Goal: Task Accomplishment & Management: Complete application form

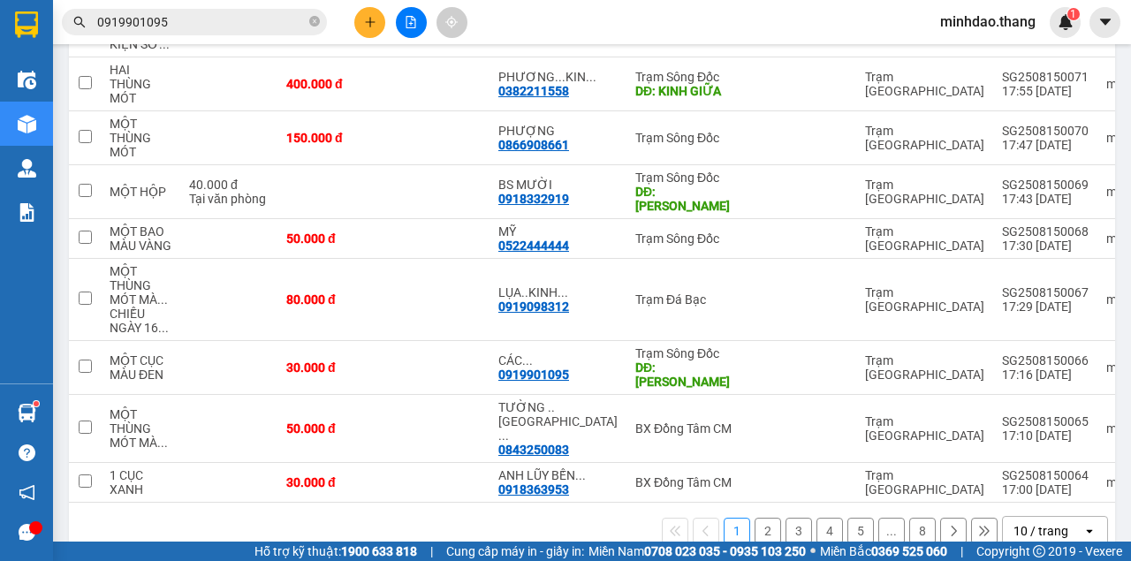
click at [375, 37] on div "Kết quả tìm kiếm ( 908 ) Bộ lọc Mã ĐH Trạng thái Món hàng Thu hộ Tổng cước Chưa…" at bounding box center [565, 22] width 1131 height 44
click at [375, 34] on button at bounding box center [369, 22] width 31 height 31
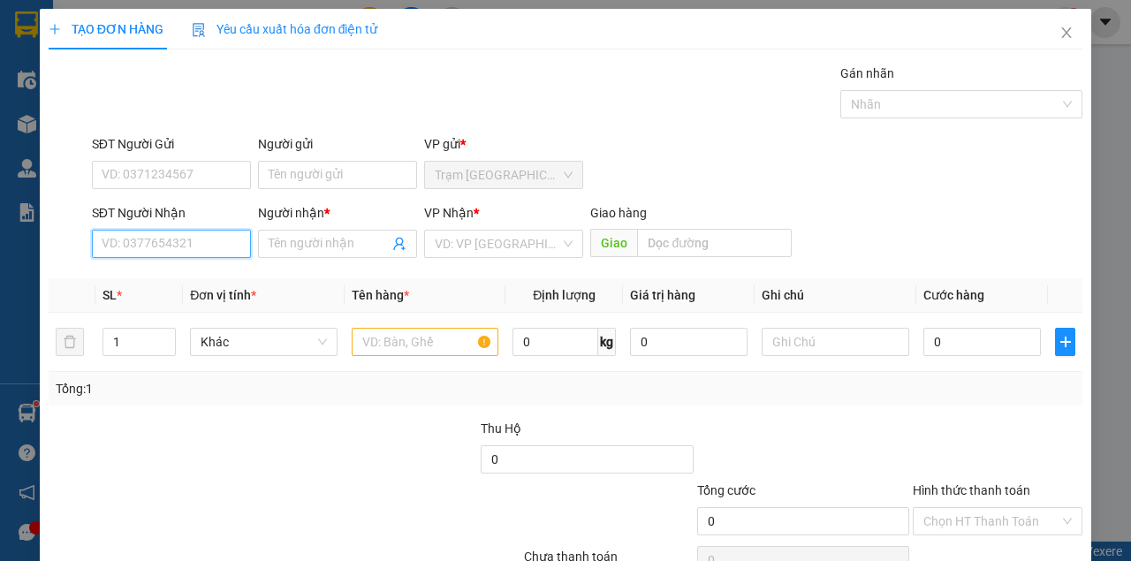
click at [217, 239] on input "SĐT Người Nhận" at bounding box center [171, 244] width 159 height 28
click at [223, 279] on div "0917792796 - CHỊ DIỆU" at bounding box center [170, 278] width 137 height 19
type input "0917792796"
type input "CHỊ DIỆU"
type input "0917792796"
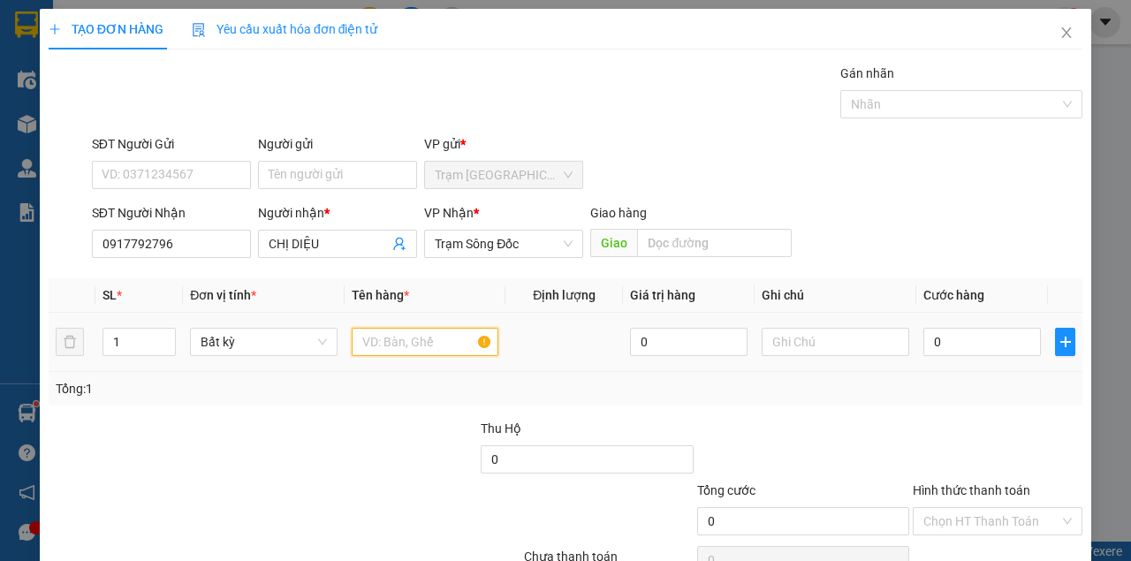
click at [413, 340] on input "text" at bounding box center [426, 342] width 148 height 28
type input "MỘT BAO MÀU XANH"
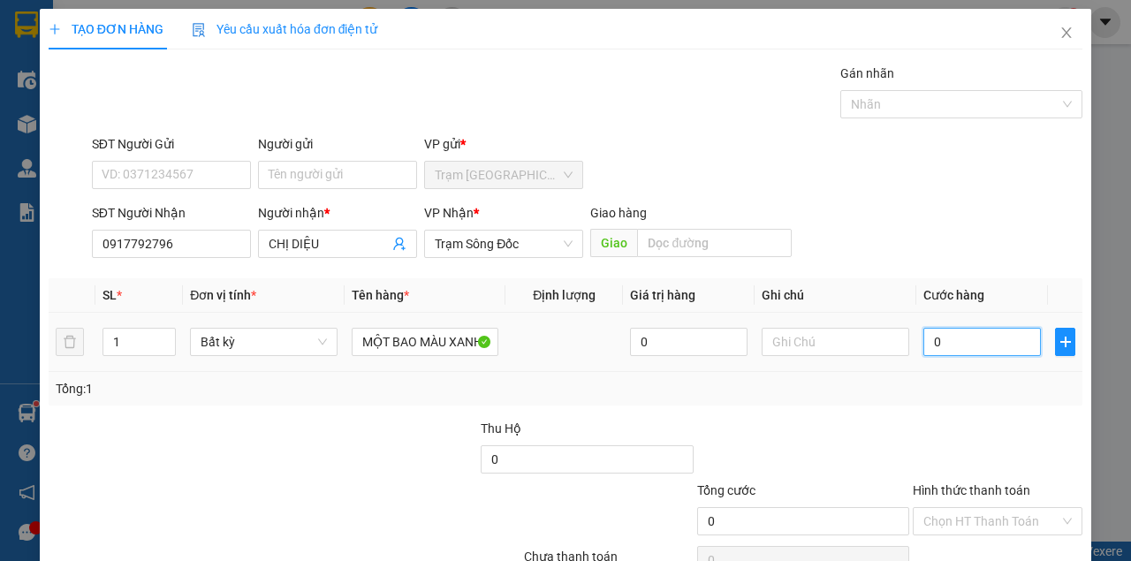
click at [954, 345] on input "0" at bounding box center [981, 342] width 117 height 28
type input "8"
type input "80"
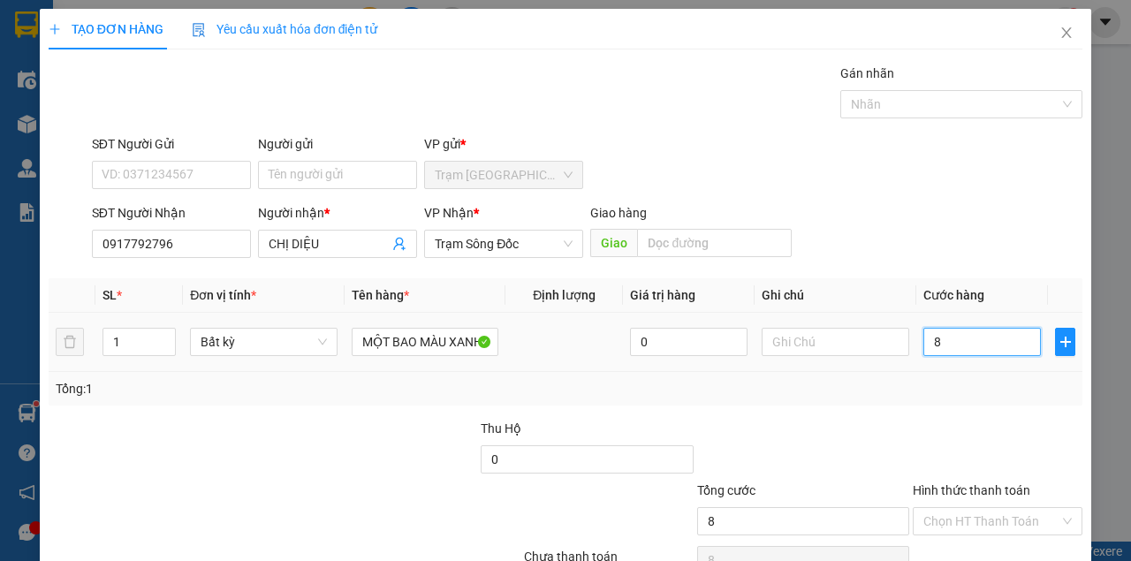
type input "80"
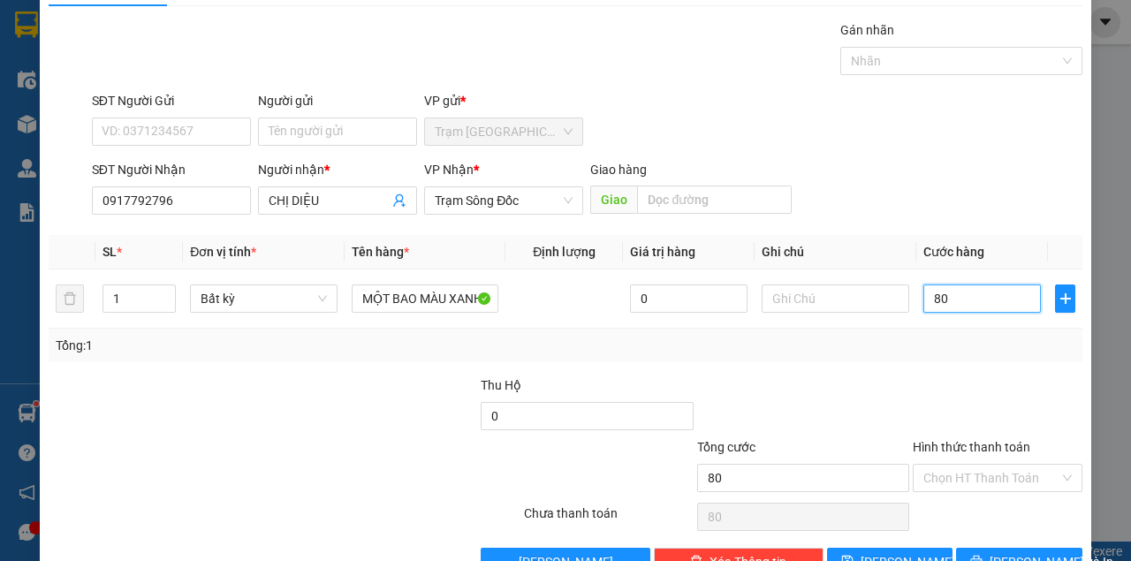
scroll to position [90, 0]
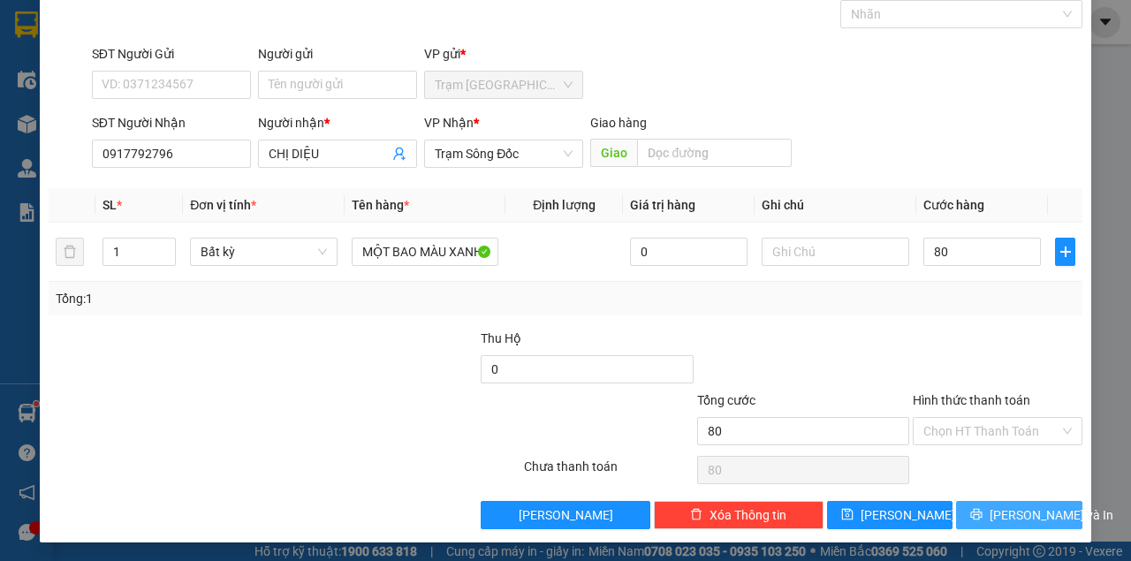
type input "80.000"
click at [996, 511] on span "[PERSON_NAME] và In" at bounding box center [1051, 514] width 124 height 19
click at [956, 501] on button "[PERSON_NAME] và In" at bounding box center [1019, 515] width 126 height 28
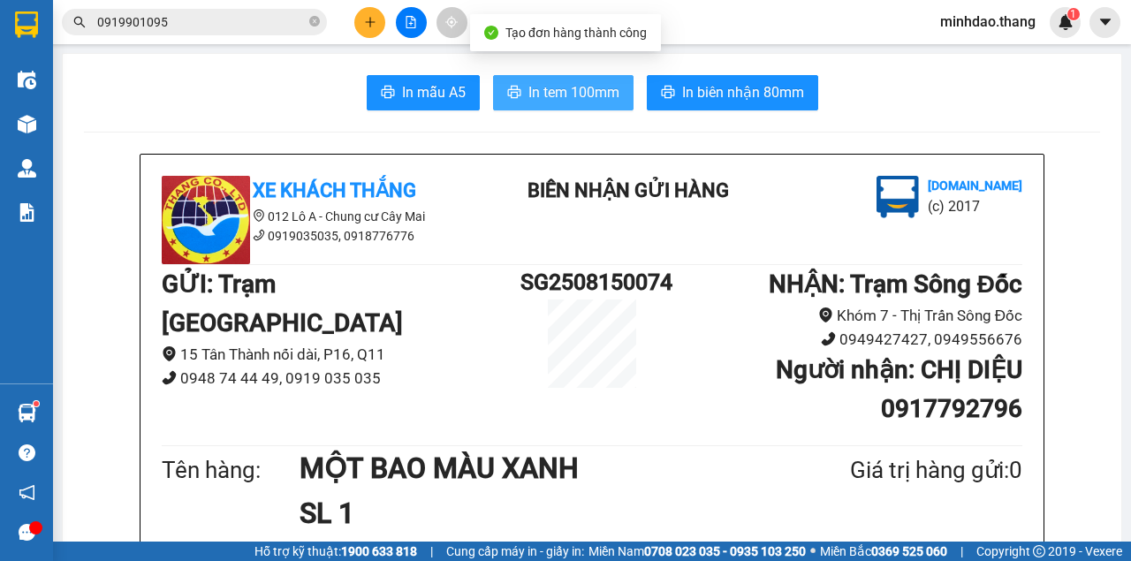
click at [569, 87] on span "In tem 100mm" at bounding box center [573, 92] width 91 height 22
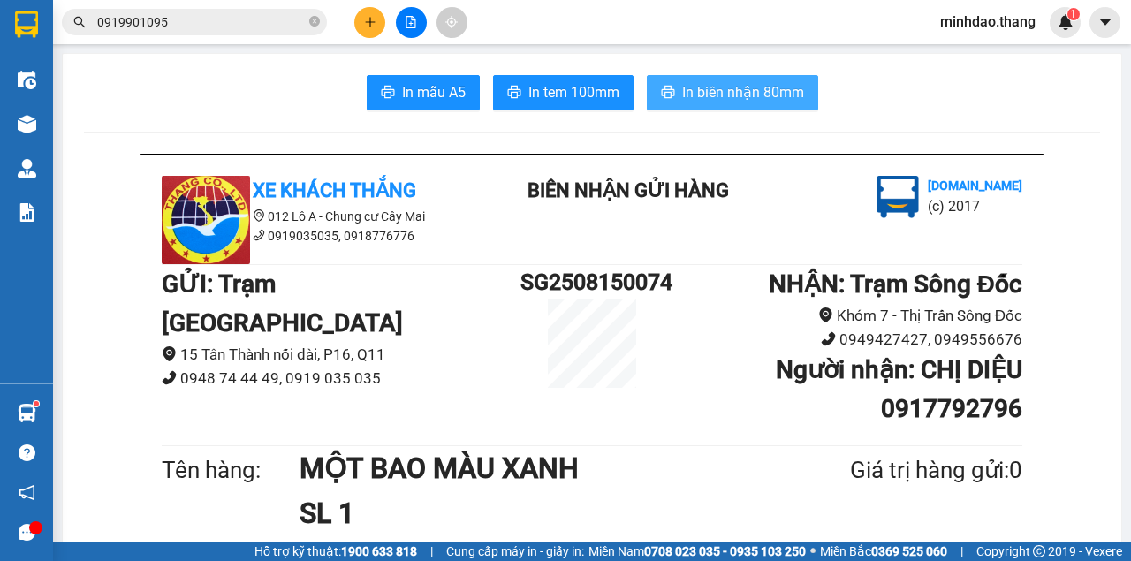
click at [647, 75] on button "In biên nhận 80mm" at bounding box center [732, 92] width 171 height 35
click at [744, 88] on span "In biên nhận 80mm" at bounding box center [743, 92] width 122 height 22
click at [752, 99] on span "In biên nhận 80mm" at bounding box center [743, 92] width 122 height 22
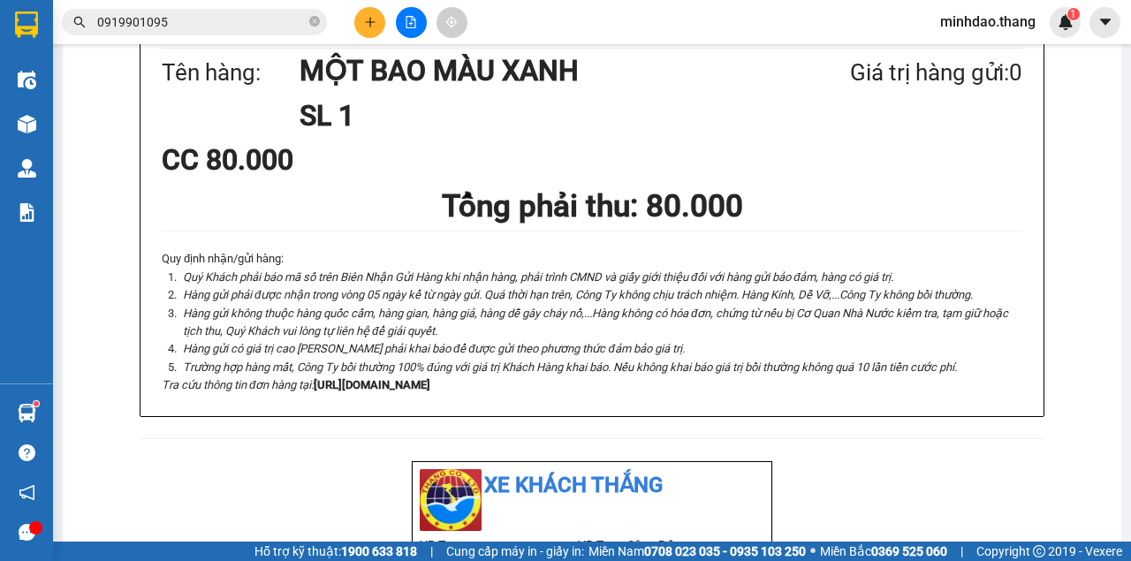
scroll to position [530, 0]
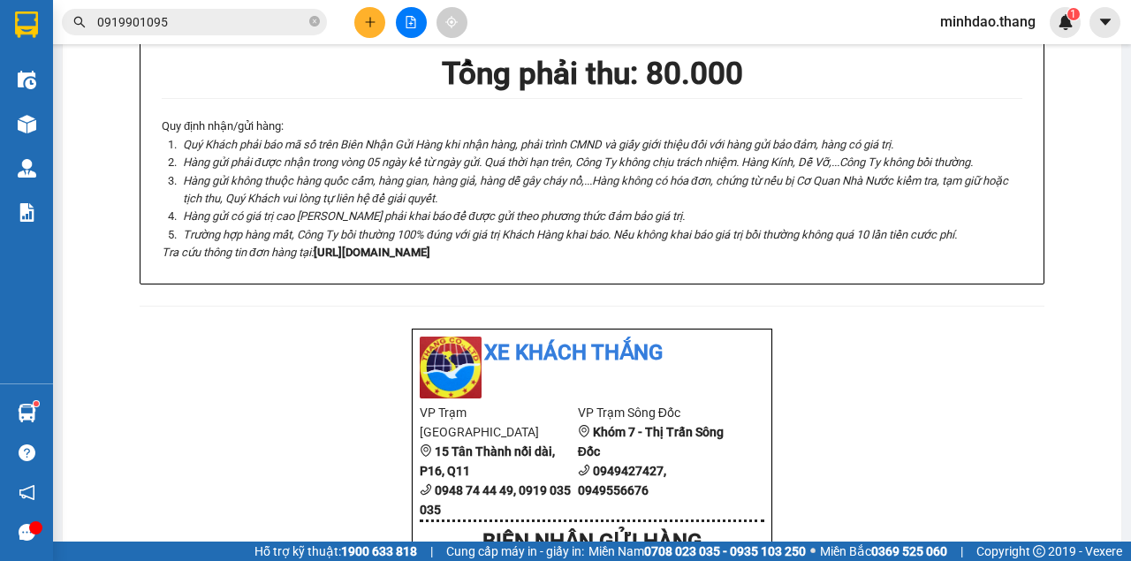
click at [376, 30] on button at bounding box center [369, 22] width 31 height 31
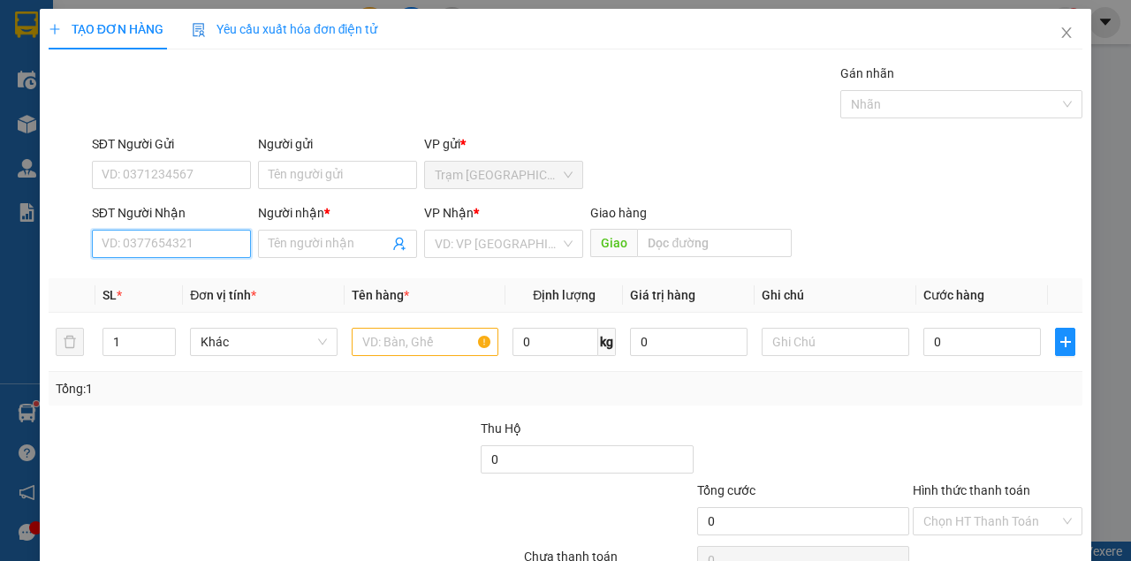
click at [212, 252] on input "SĐT Người Nhận" at bounding box center [171, 244] width 159 height 28
click at [207, 249] on input "SĐT Người Nhận" at bounding box center [171, 244] width 159 height 28
click at [115, 246] on input "47344" at bounding box center [171, 244] width 159 height 28
type input "0949884344"
type input "BÉ ĐƯỢM"
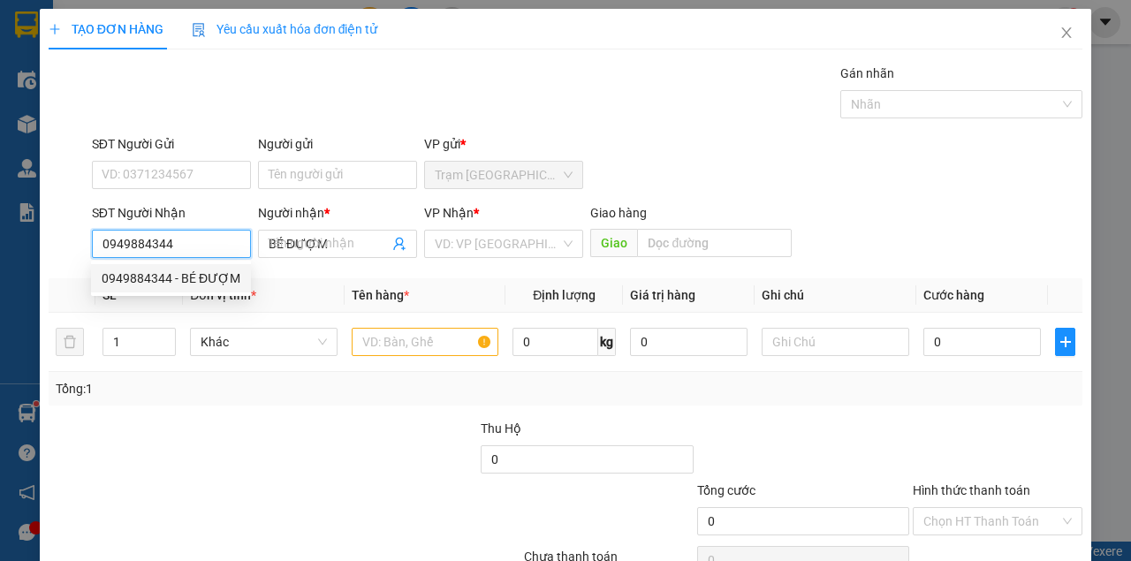
click at [166, 275] on div "0949884344 - BÉ ĐƯỢM" at bounding box center [171, 278] width 139 height 19
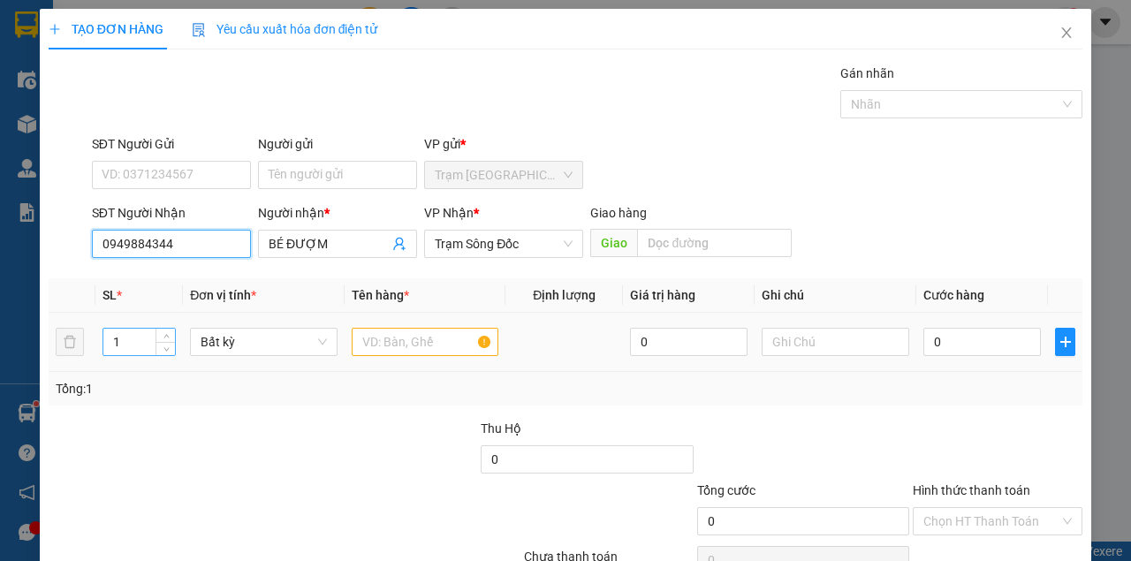
type input "0949884344"
click at [145, 340] on input "1" at bounding box center [139, 342] width 72 height 26
type input "4"
click at [365, 332] on input "text" at bounding box center [426, 342] width 148 height 28
type input "O"
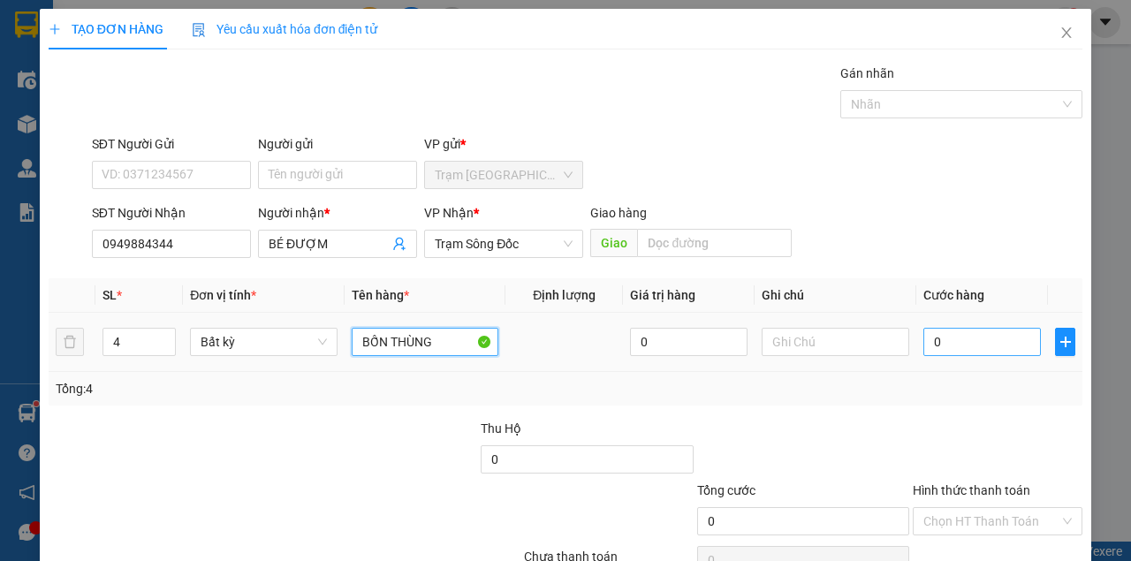
type input "BỐN THÙNG"
click at [952, 353] on input "0" at bounding box center [981, 342] width 117 height 28
type input "2"
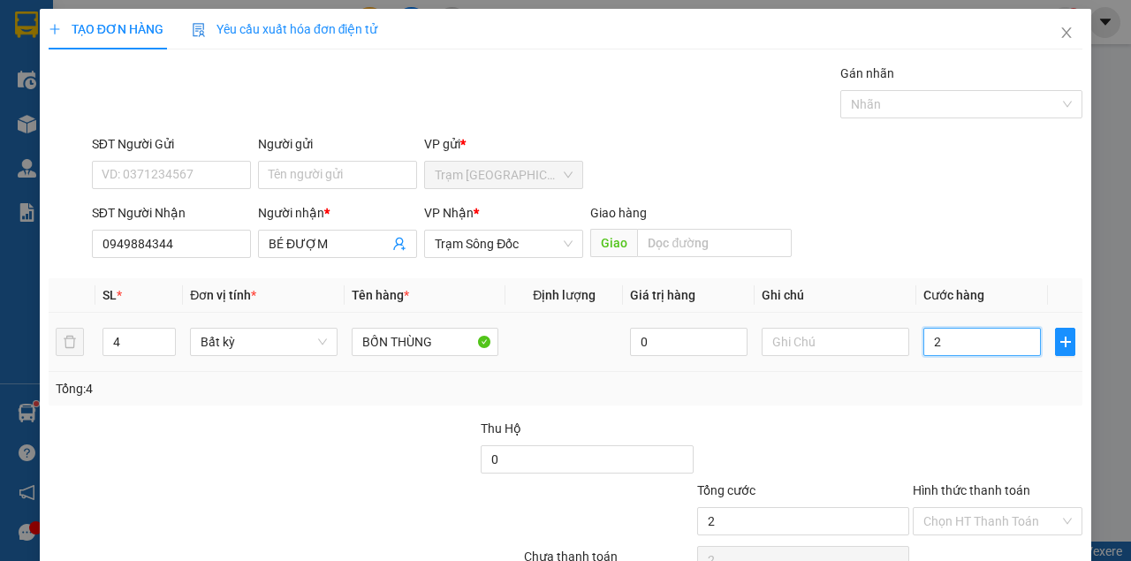
type input "20"
type input "200"
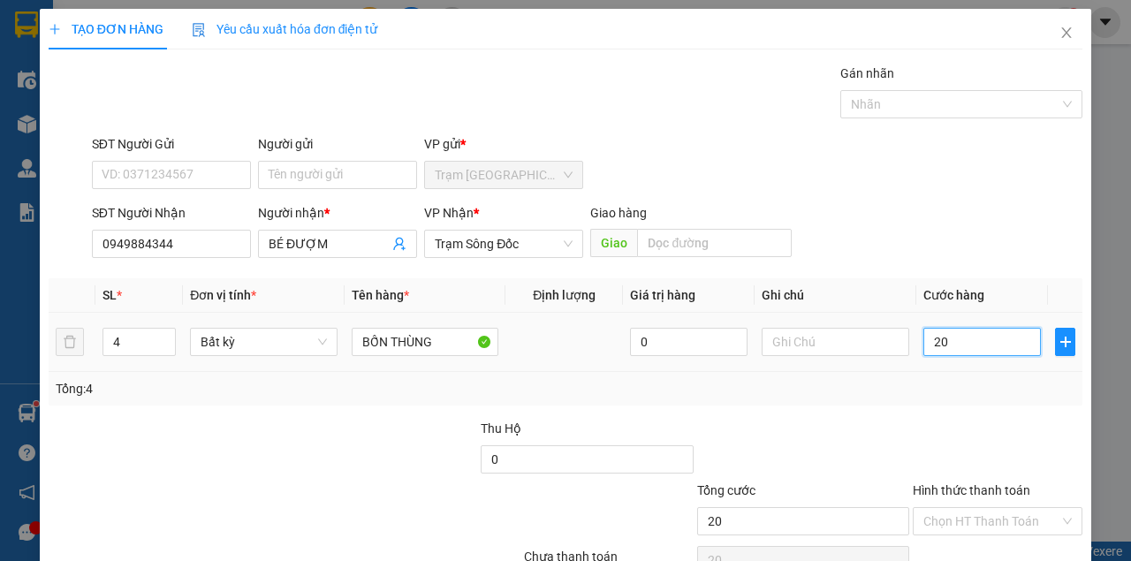
type input "200"
type input "2.000"
type input "20.000"
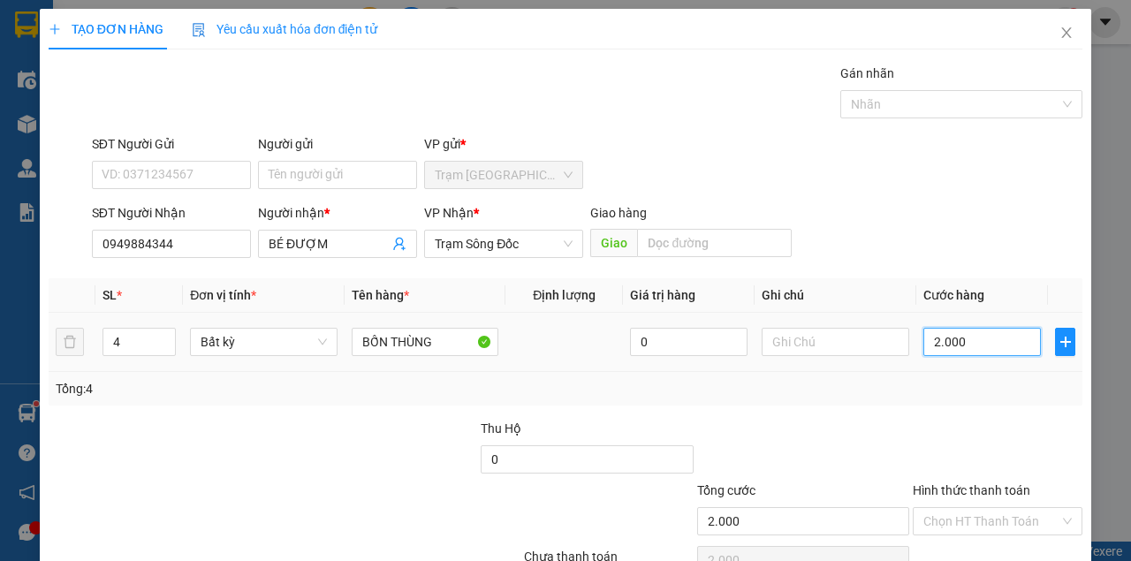
type input "20.000"
type input "200.000"
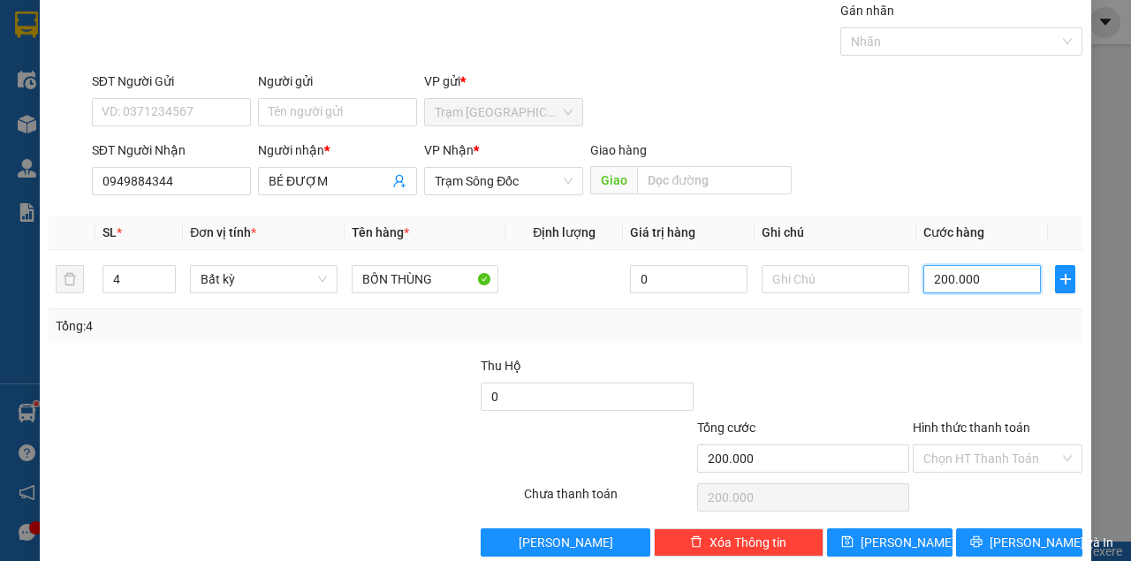
scroll to position [90, 0]
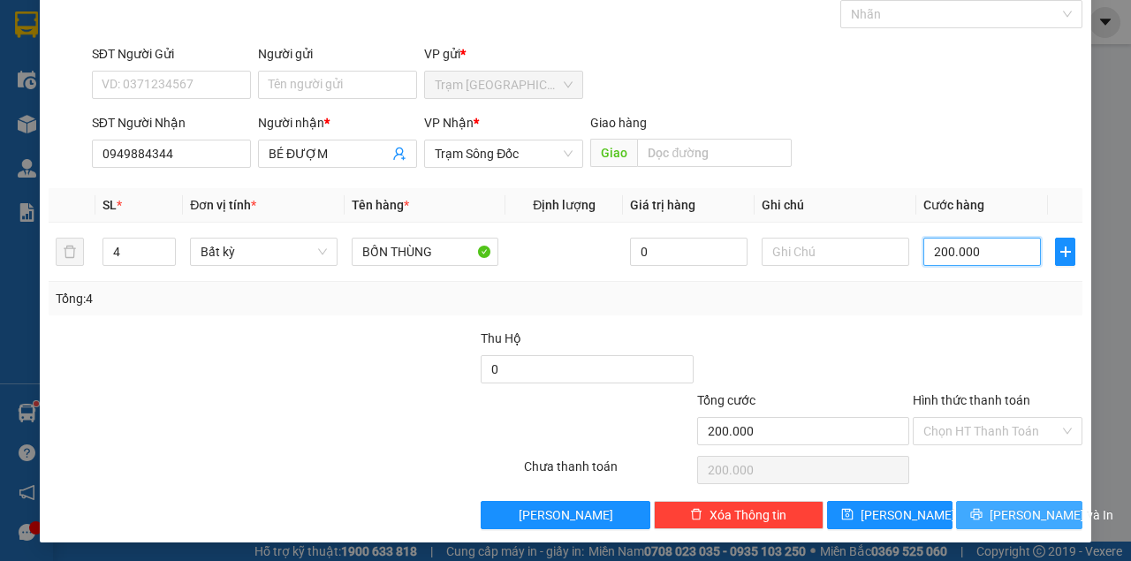
type input "200.000"
click at [982, 515] on icon "printer" at bounding box center [976, 514] width 11 height 11
click button "[PERSON_NAME] và In" at bounding box center [1019, 515] width 126 height 28
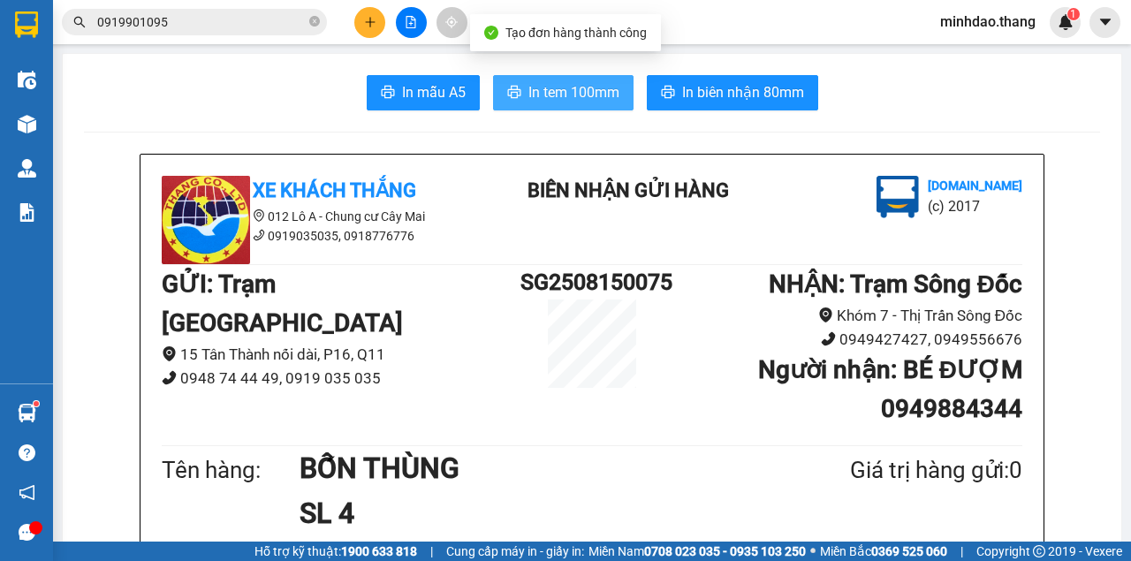
click at [597, 87] on span "In tem 100mm" at bounding box center [573, 92] width 91 height 22
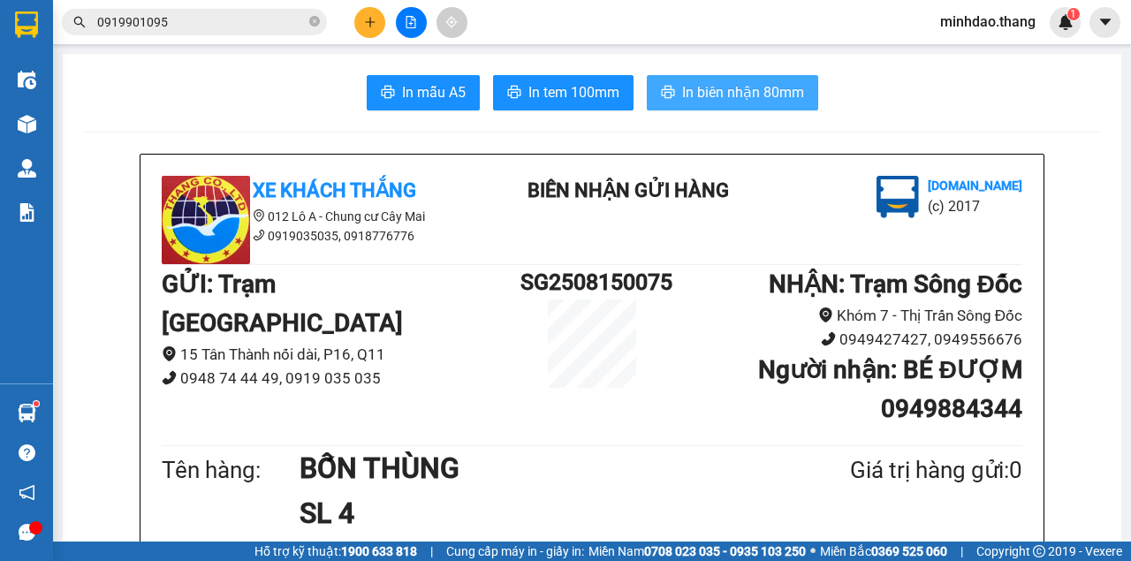
click at [763, 99] on span "In biên nhận 80mm" at bounding box center [743, 92] width 122 height 22
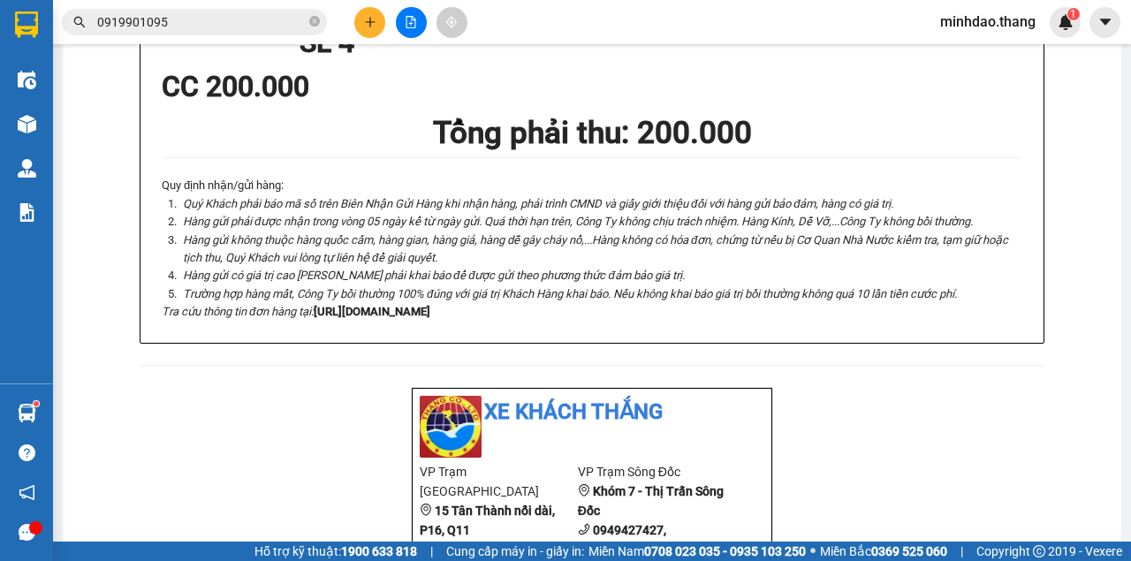
scroll to position [530, 0]
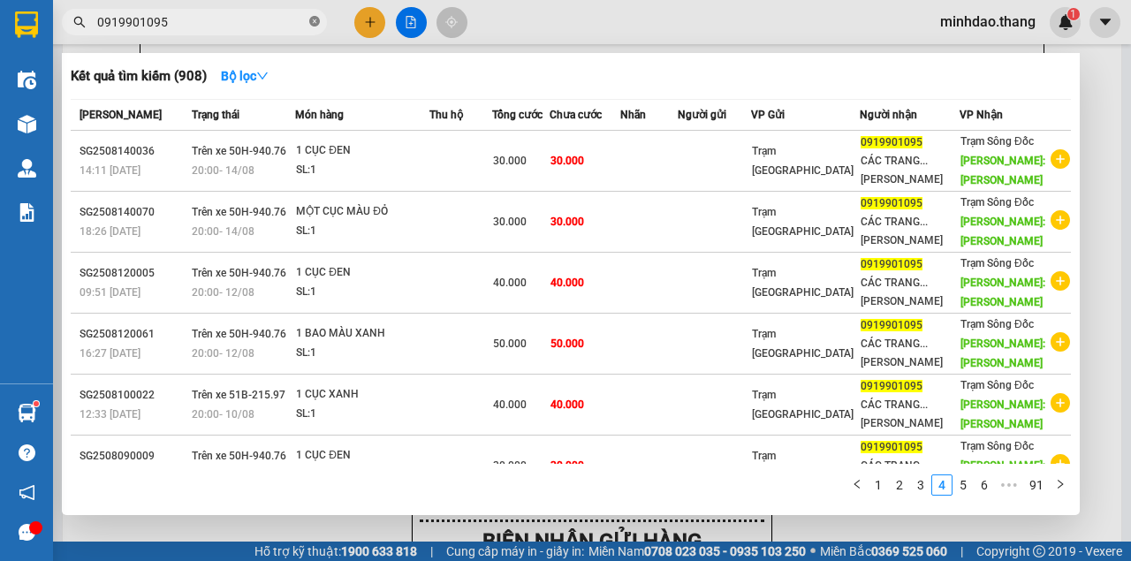
click at [317, 25] on icon "close-circle" at bounding box center [314, 21] width 11 height 11
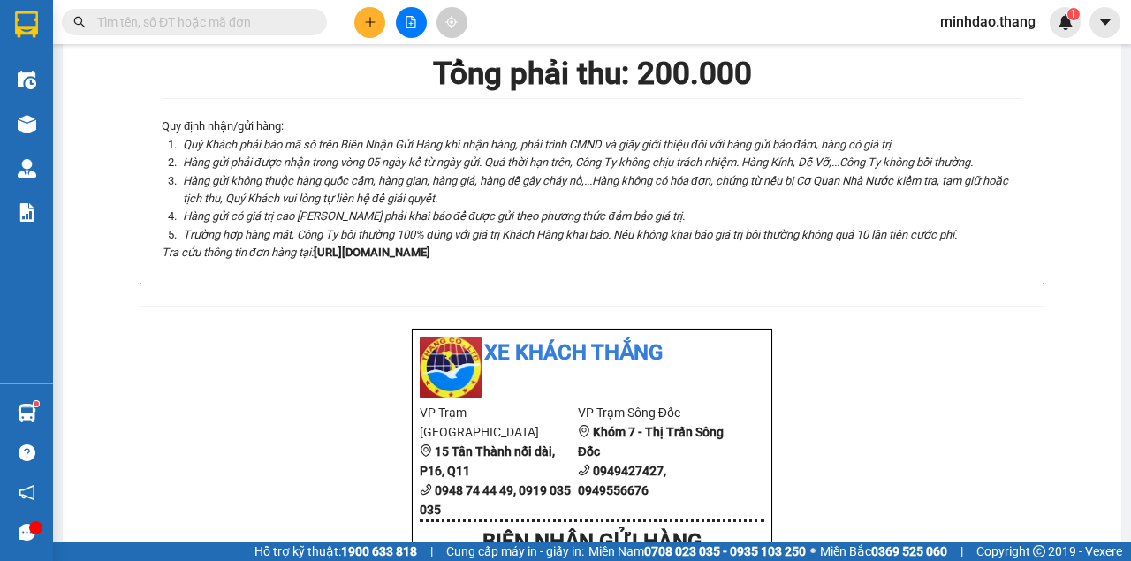
click at [283, 26] on input "text" at bounding box center [201, 21] width 208 height 19
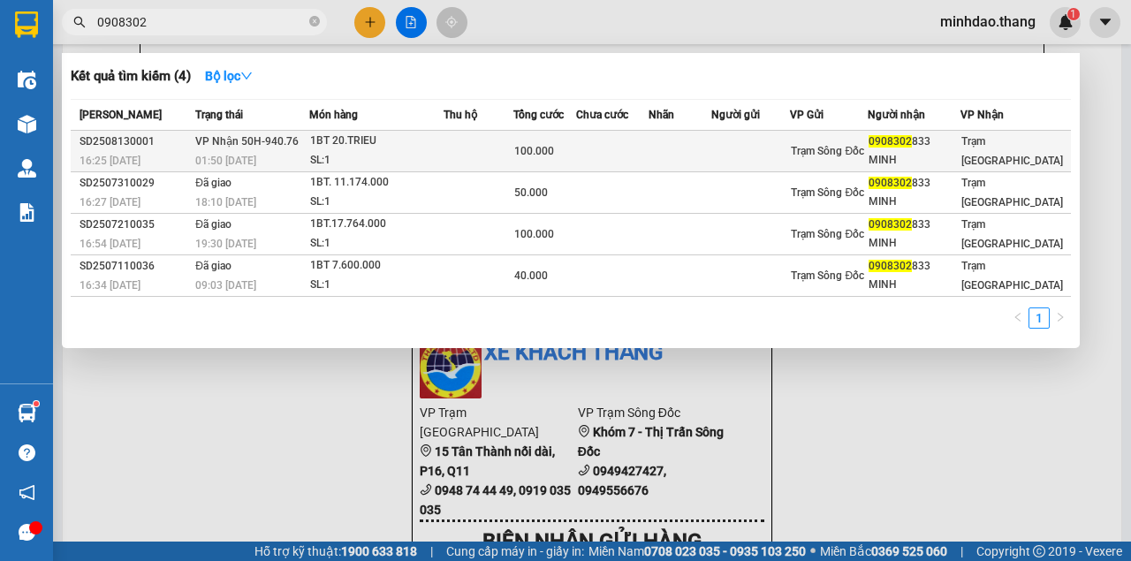
type input "0908302"
click at [459, 155] on td at bounding box center [477, 152] width 69 height 42
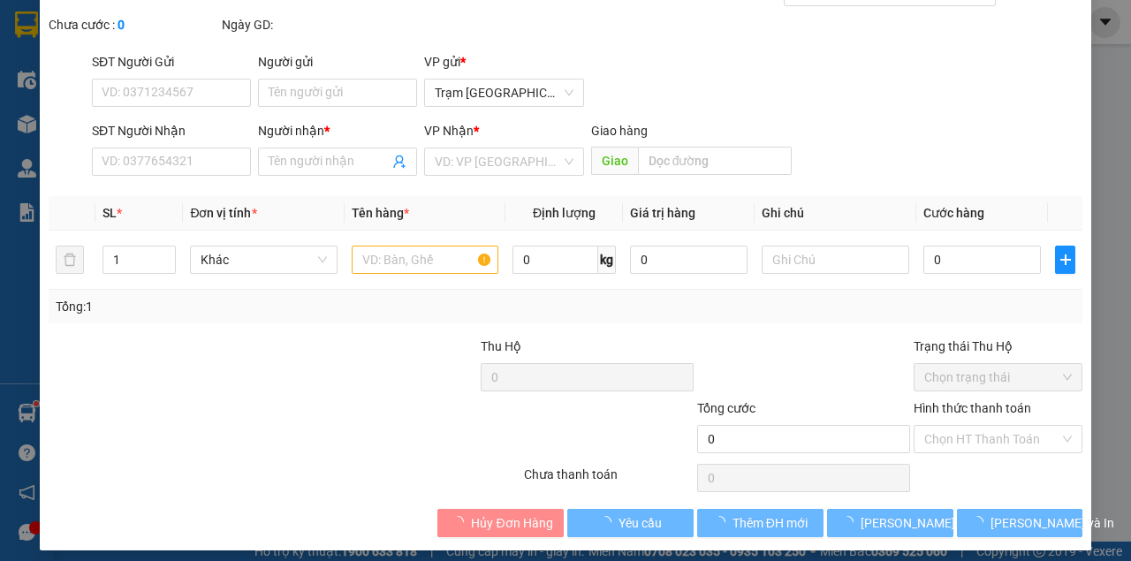
type input "0908302833"
type input "MINH"
type input "100.000"
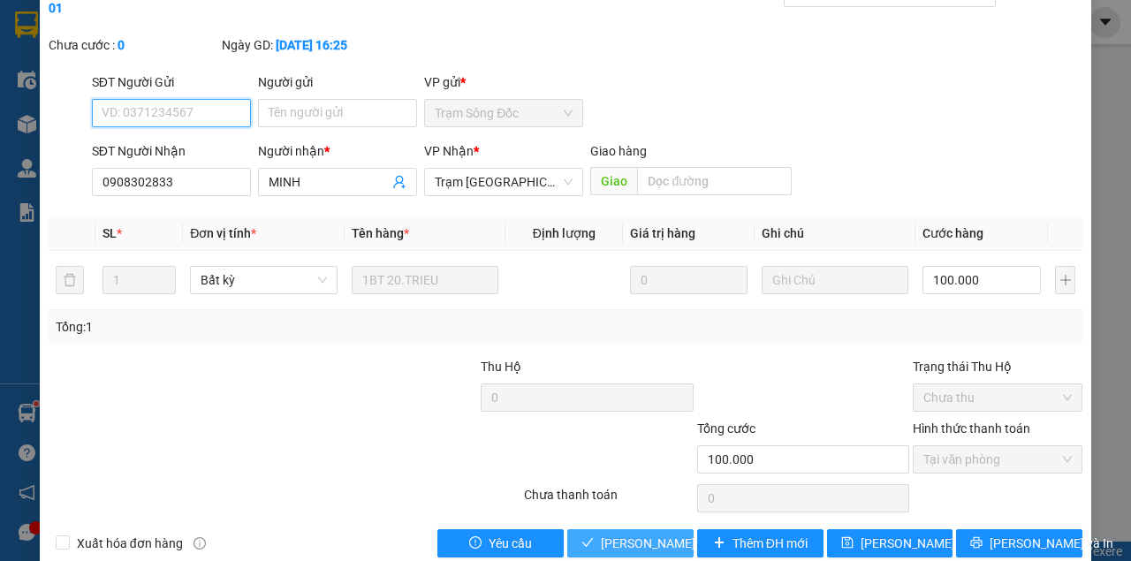
scroll to position [114, 0]
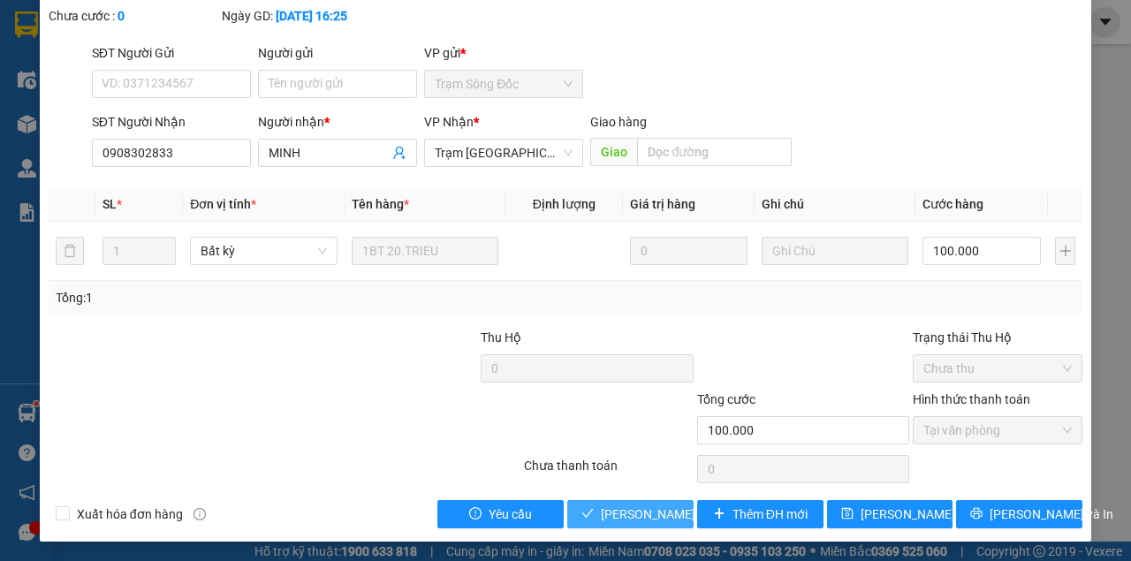
click at [630, 518] on span "[PERSON_NAME] và Giao hàng" at bounding box center [686, 513] width 170 height 19
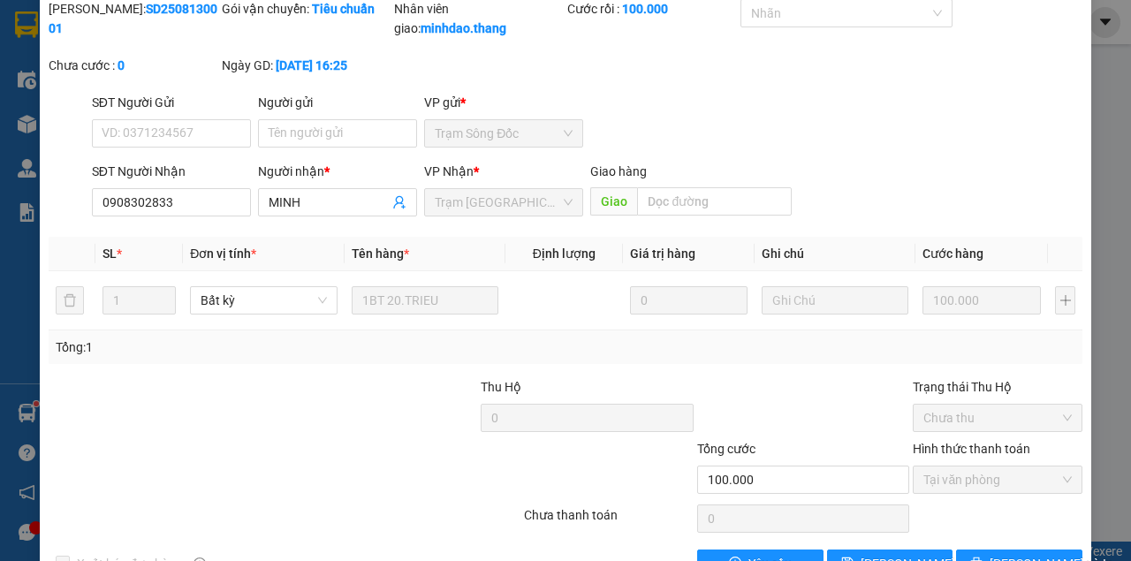
scroll to position [0, 0]
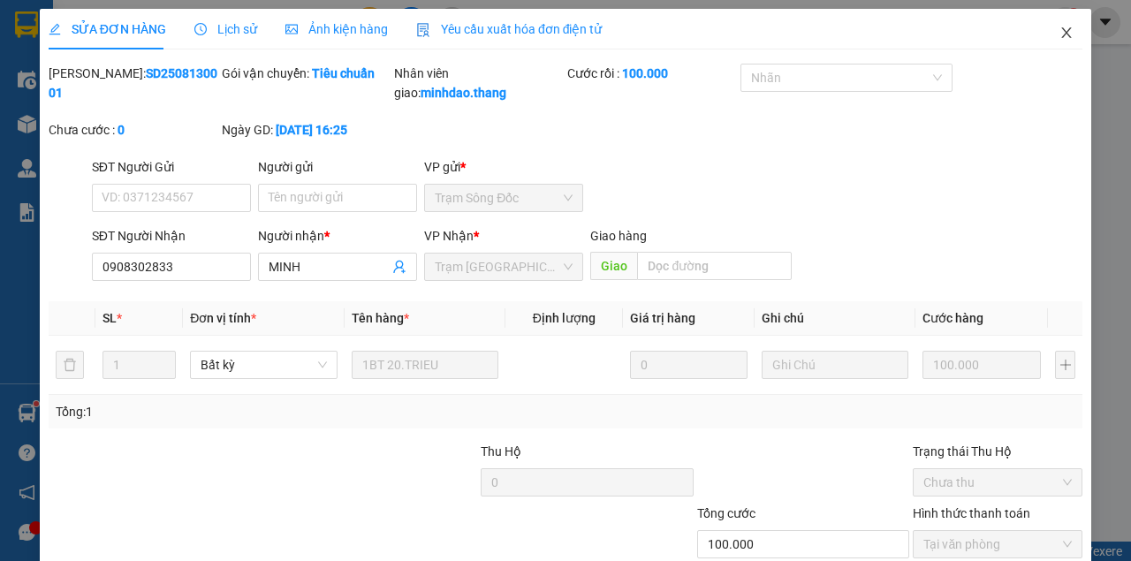
drag, startPoint x: 1065, startPoint y: 35, endPoint x: 1023, endPoint y: 51, distance: 45.3
click at [1064, 35] on span "Close" at bounding box center [1065, 33] width 49 height 49
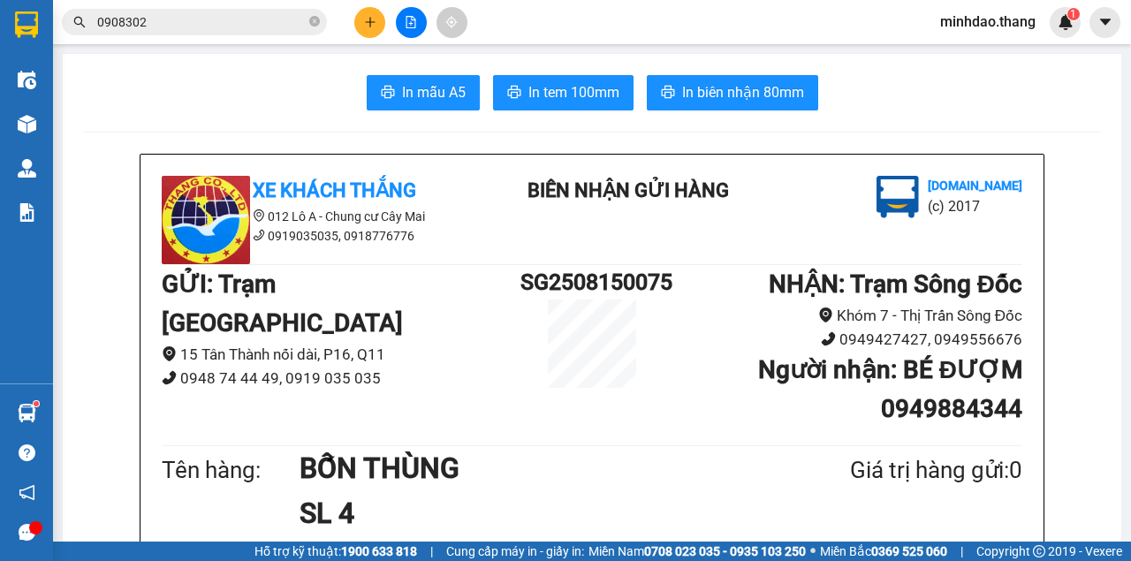
click at [307, 23] on span "0908302" at bounding box center [194, 22] width 265 height 26
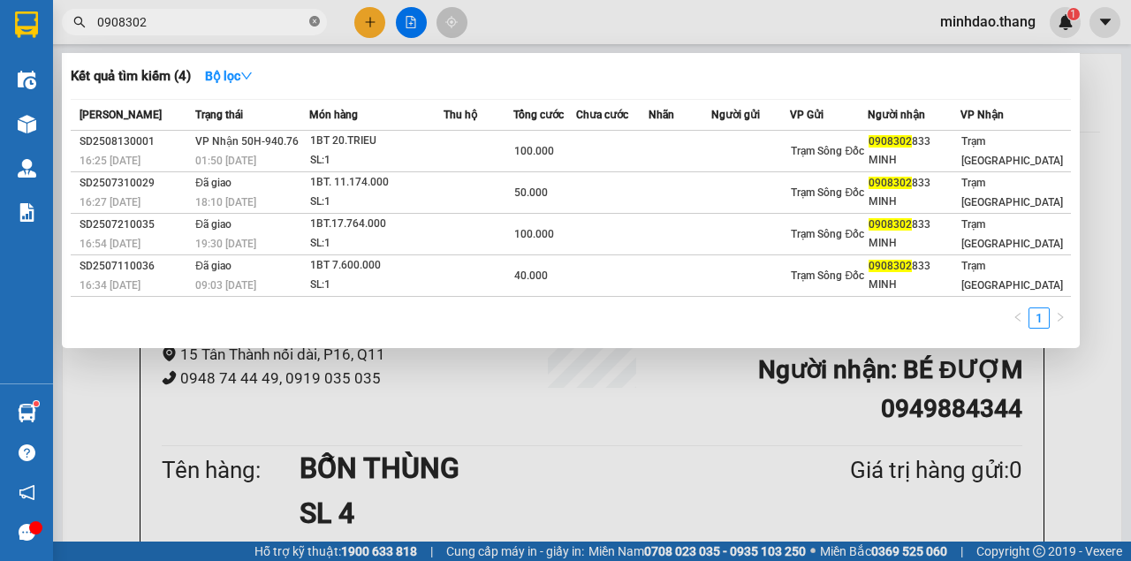
click at [314, 24] on icon "close-circle" at bounding box center [314, 21] width 11 height 11
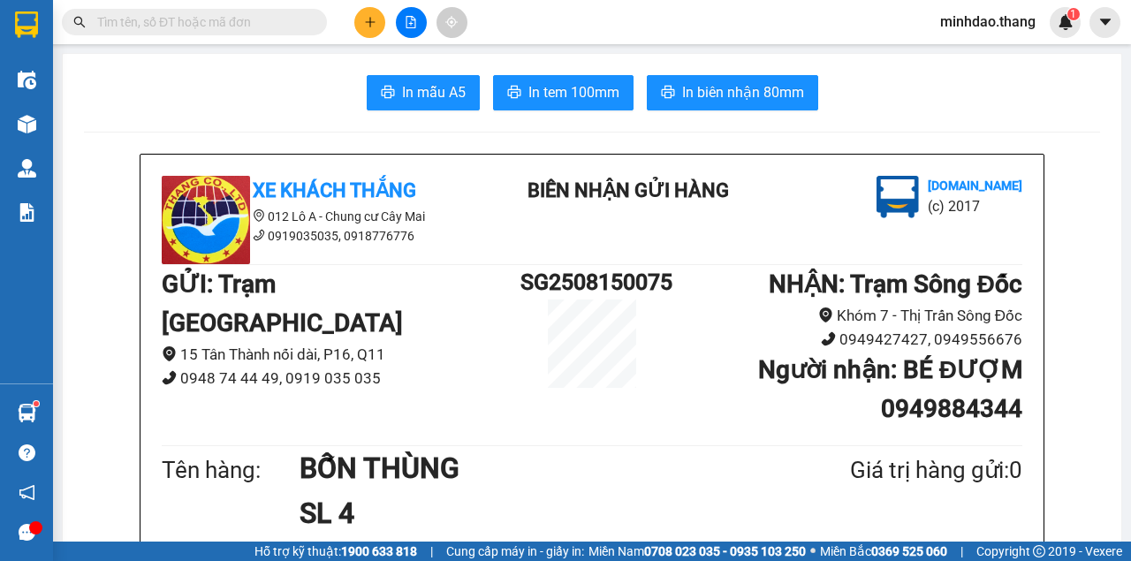
click at [278, 26] on input "text" at bounding box center [201, 21] width 208 height 19
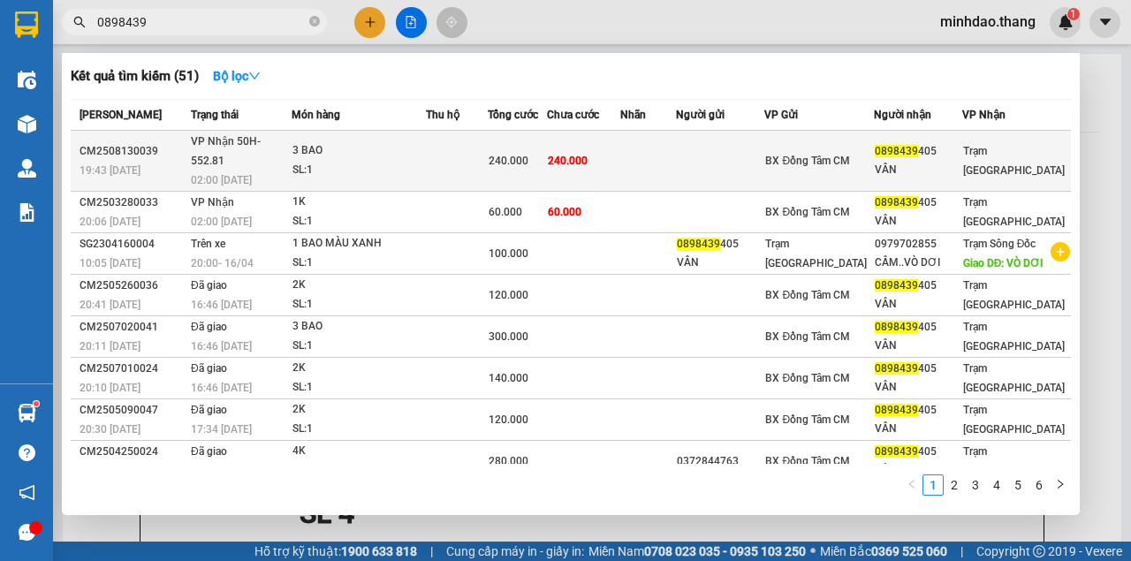
type input "0898439"
click at [408, 148] on div "3 BAO" at bounding box center [358, 150] width 132 height 19
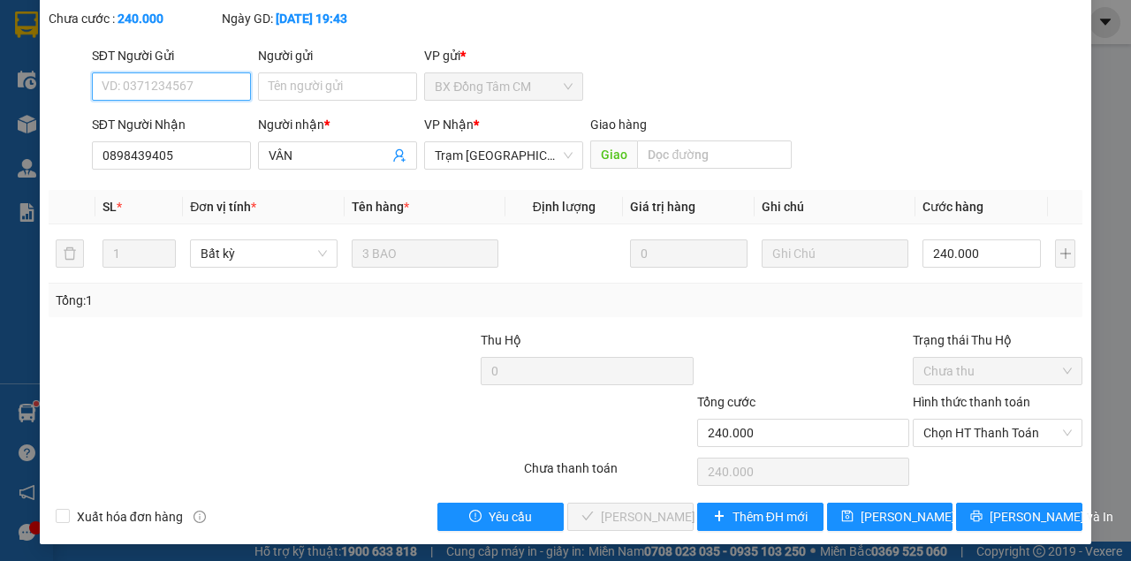
scroll to position [114, 0]
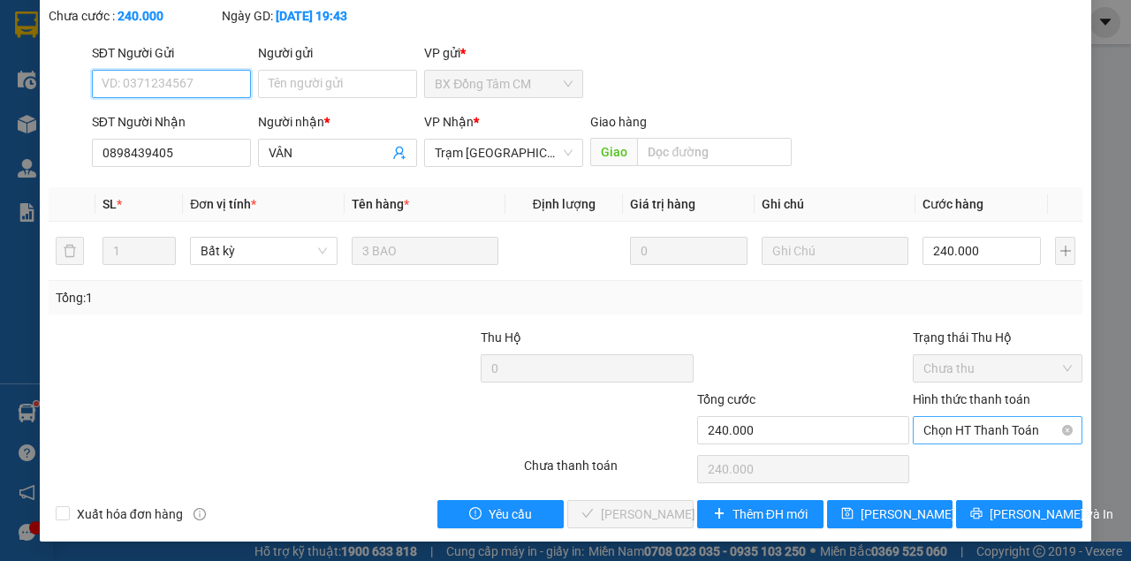
click at [980, 433] on span "Chọn HT Thanh Toán" at bounding box center [997, 430] width 148 height 26
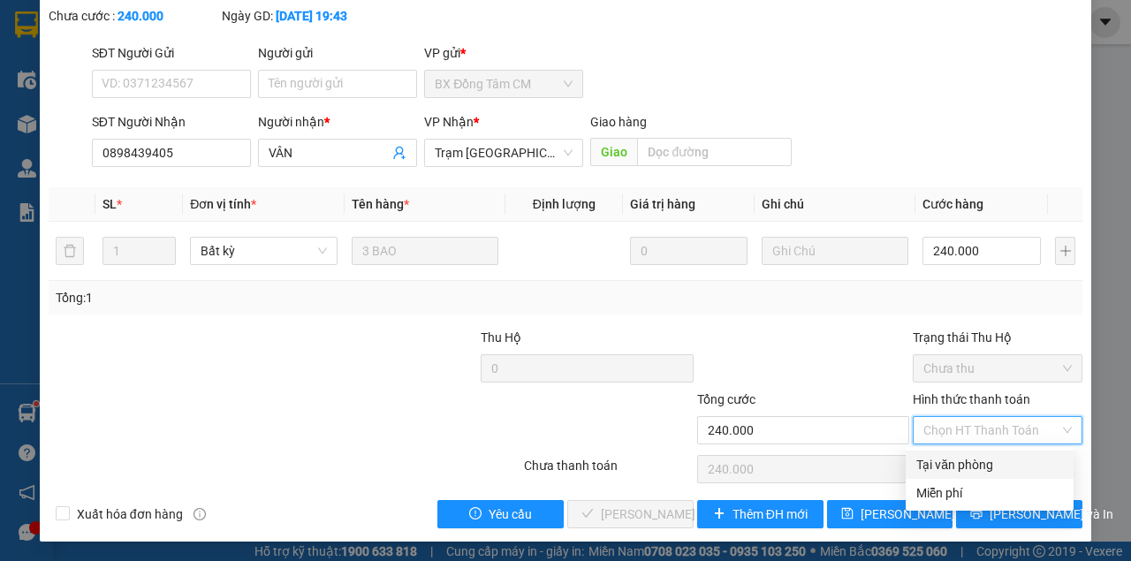
drag, startPoint x: 950, startPoint y: 466, endPoint x: 898, endPoint y: 481, distance: 54.2
click at [950, 466] on div "Tại văn phòng" at bounding box center [989, 464] width 147 height 19
type input "0"
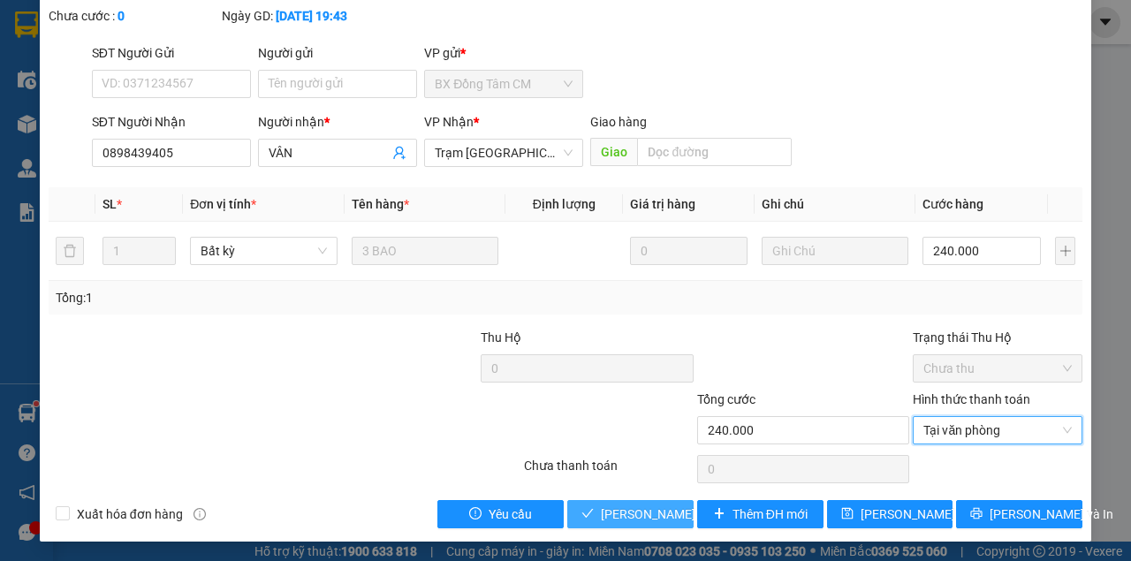
click at [645, 520] on span "[PERSON_NAME] và Giao hàng" at bounding box center [686, 513] width 170 height 19
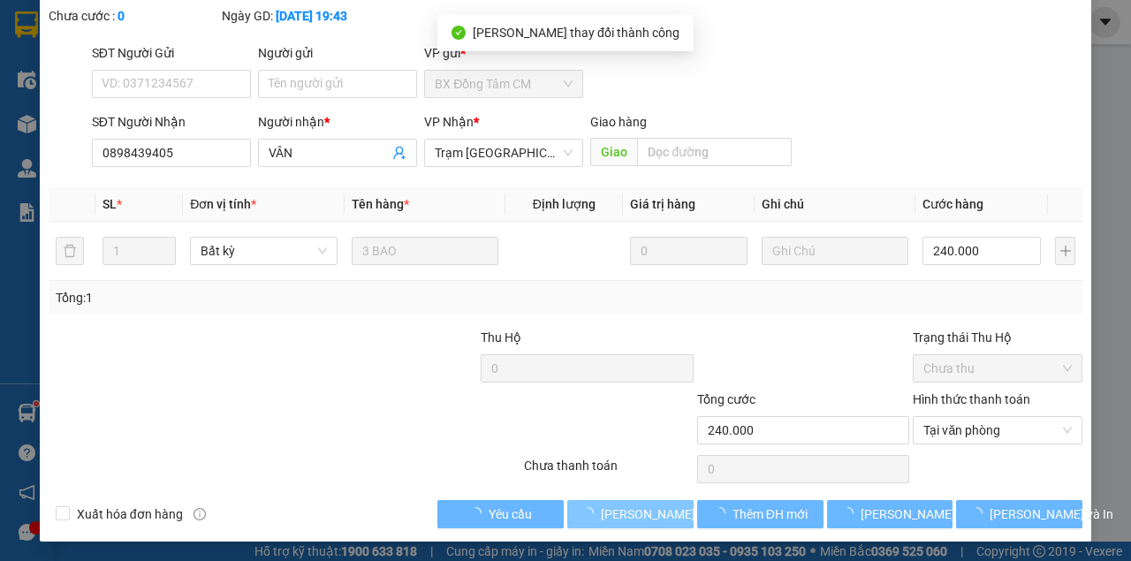
click at [645, 514] on span "[PERSON_NAME] và Giao hàng" at bounding box center [686, 513] width 170 height 19
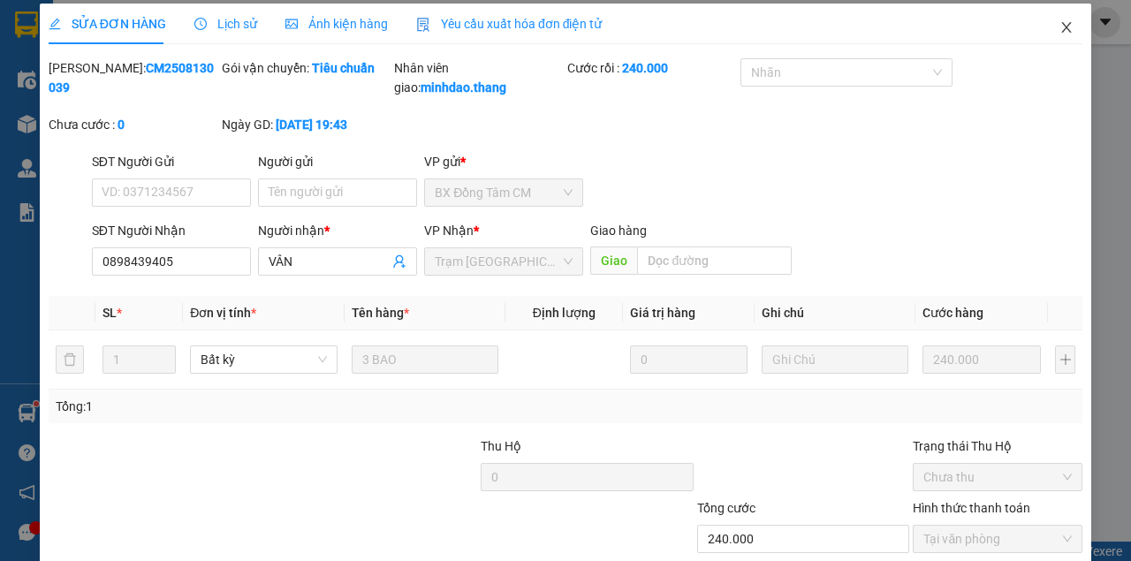
scroll to position [0, 0]
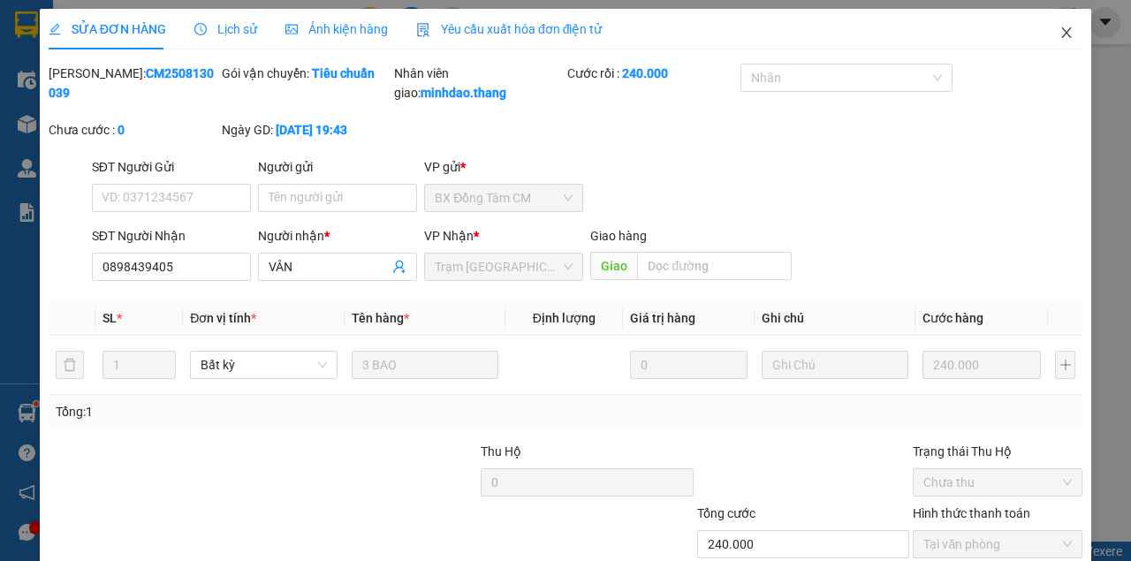
click at [1054, 56] on span "Close" at bounding box center [1065, 33] width 49 height 49
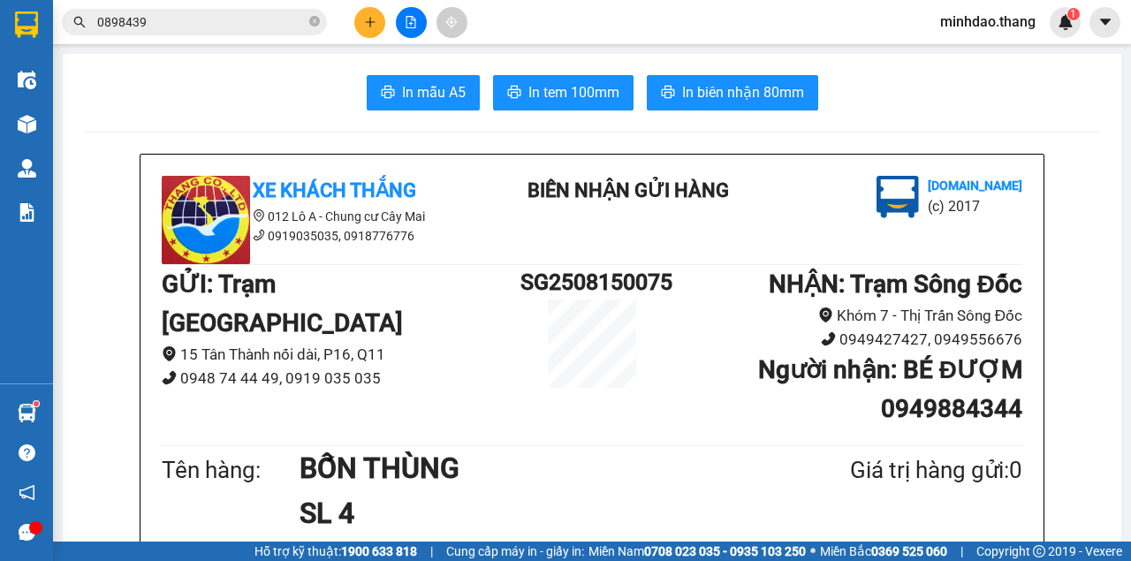
click at [376, 28] on button at bounding box center [369, 22] width 31 height 31
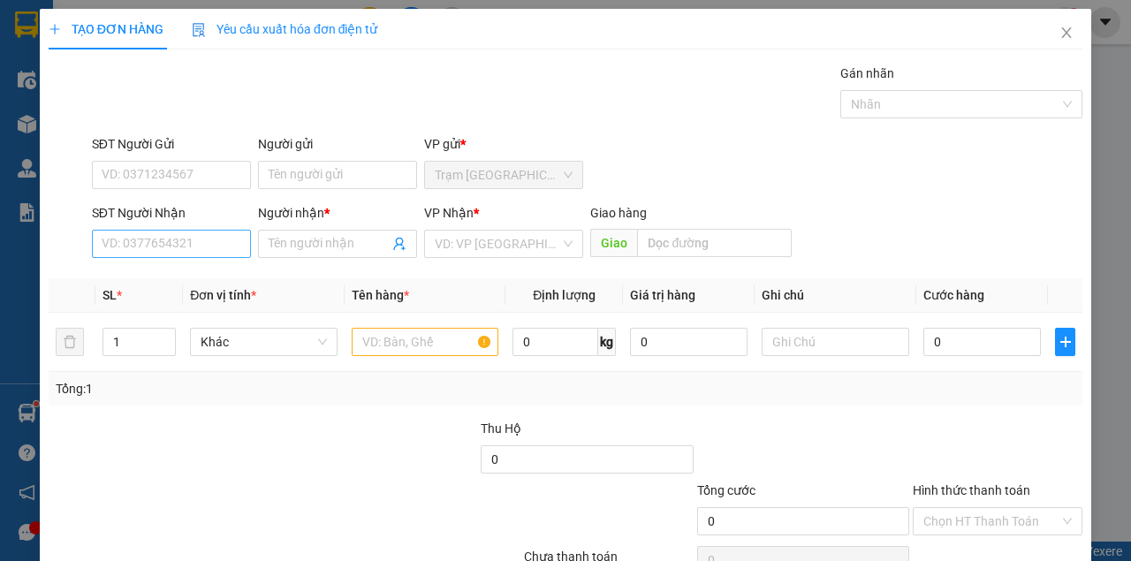
drag, startPoint x: 193, startPoint y: 232, endPoint x: 188, endPoint y: 241, distance: 9.9
click at [191, 236] on div "SĐT Người Nhận VD: 0377654321" at bounding box center [171, 234] width 159 height 62
click at [188, 242] on input "SĐT Người Nhận" at bounding box center [171, 244] width 159 height 28
drag, startPoint x: 188, startPoint y: 242, endPoint x: 200, endPoint y: 241, distance: 11.5
click at [198, 242] on input "SĐT Người Nhận" at bounding box center [171, 244] width 159 height 28
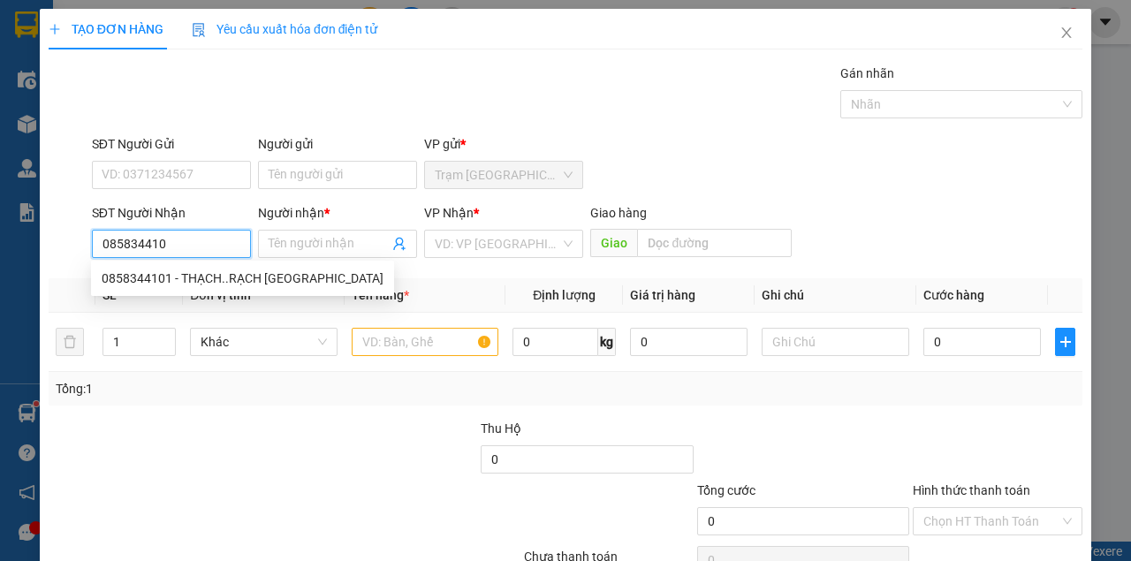
type input "0858344101"
click at [236, 273] on div "0858344101 - THẠCH..RẠCH [GEOGRAPHIC_DATA]" at bounding box center [243, 278] width 282 height 19
type input "THẠCH..RẠCH [GEOGRAPHIC_DATA]"
type input "RẠCH LÙM"
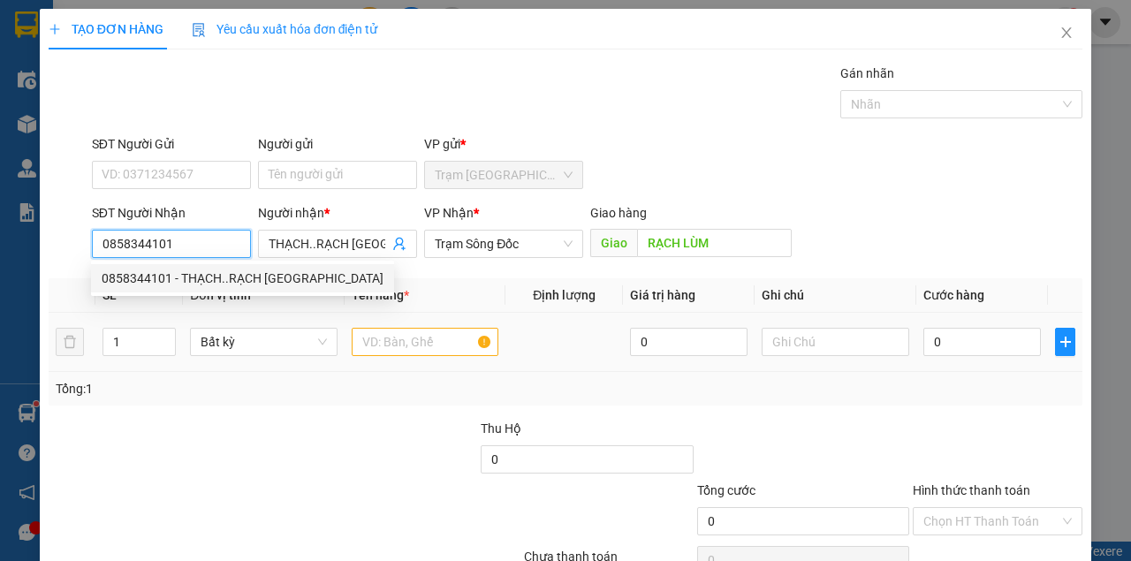
type input "0858344101"
click at [370, 338] on input "text" at bounding box center [426, 342] width 148 height 28
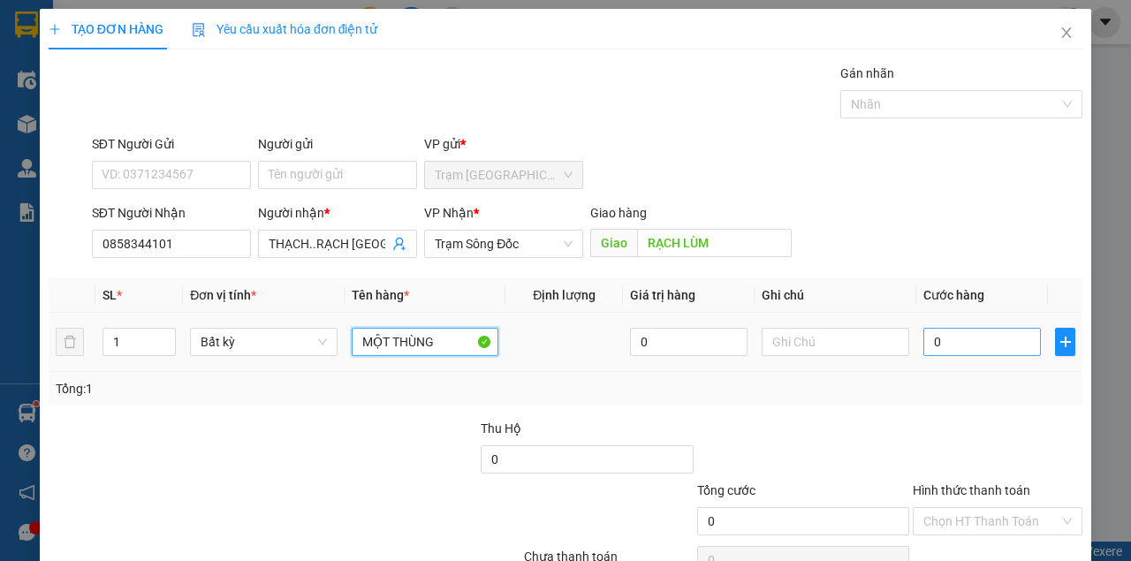
type input "MỘT THÙNG"
click at [947, 348] on input "0" at bounding box center [981, 342] width 117 height 28
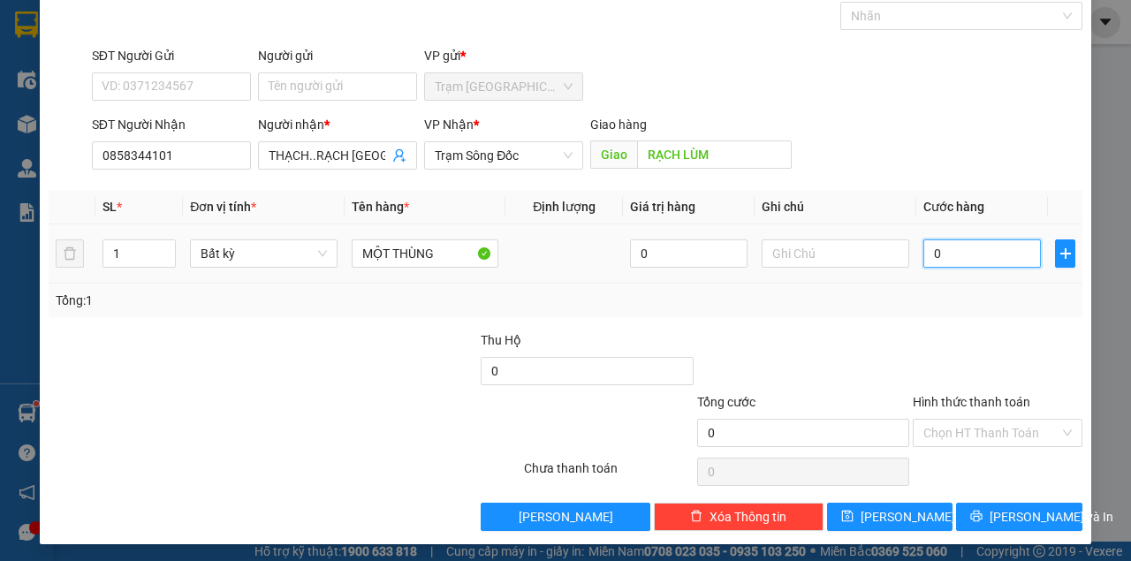
type input "5"
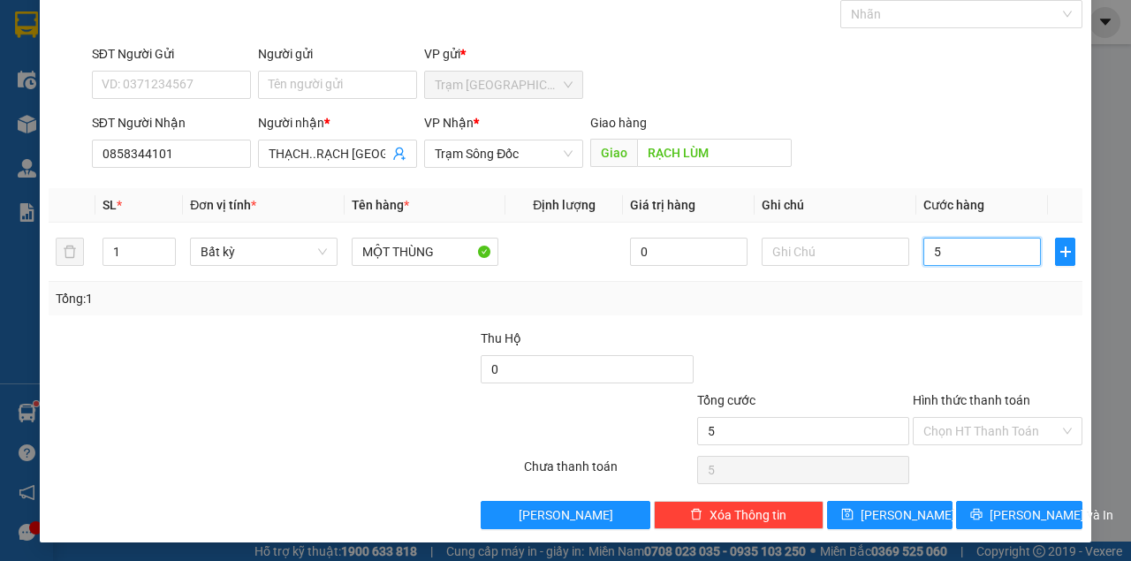
type input "50"
type input "50.000"
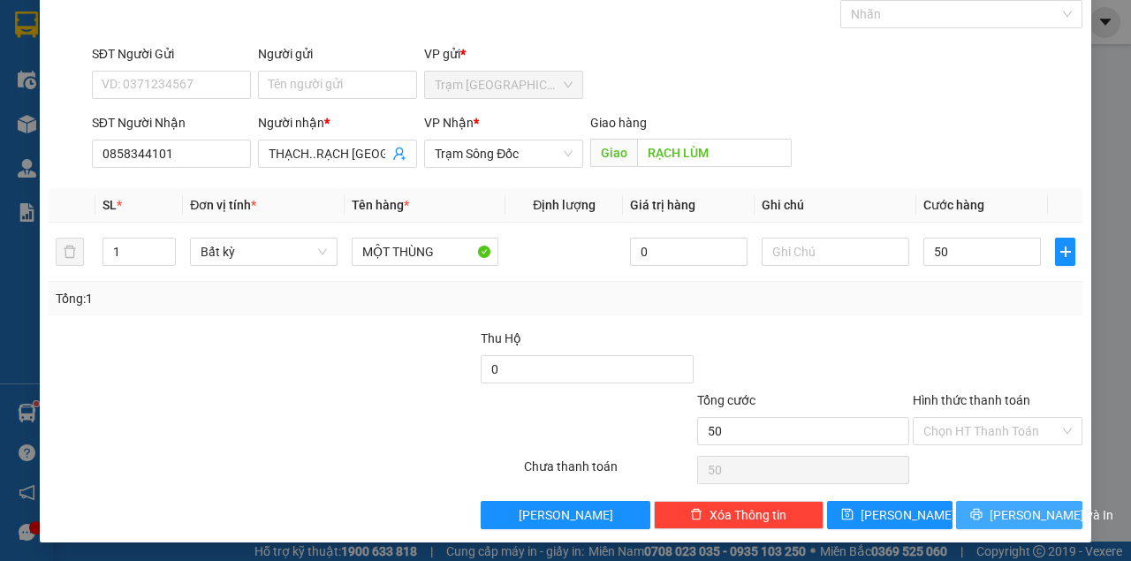
type input "50.000"
click at [993, 512] on button "[PERSON_NAME] và In" at bounding box center [1019, 515] width 126 height 28
click button "[PERSON_NAME] và In" at bounding box center [1019, 515] width 126 height 28
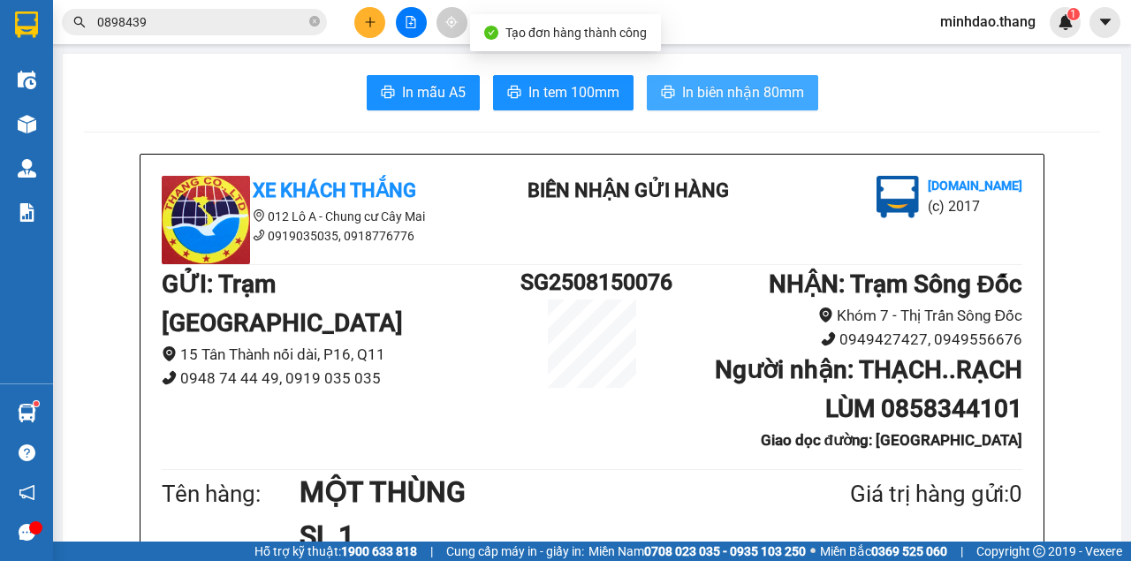
click at [719, 82] on span "In biên nhận 80mm" at bounding box center [743, 92] width 122 height 22
click at [647, 75] on button "In biên nhận 80mm" at bounding box center [732, 92] width 171 height 35
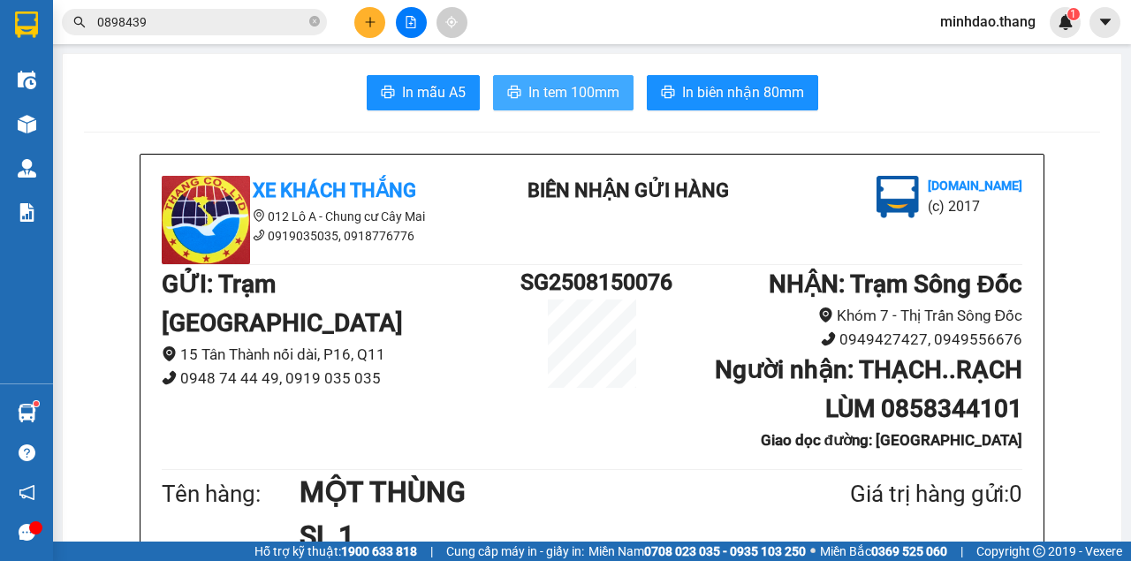
click at [544, 85] on span "In tem 100mm" at bounding box center [573, 92] width 91 height 22
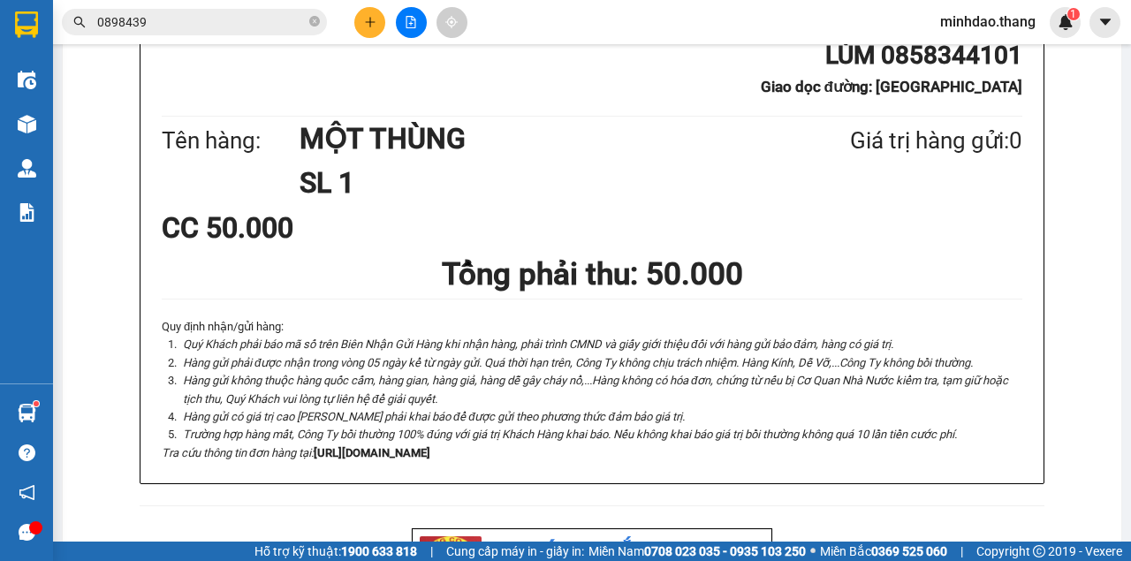
scroll to position [588, 0]
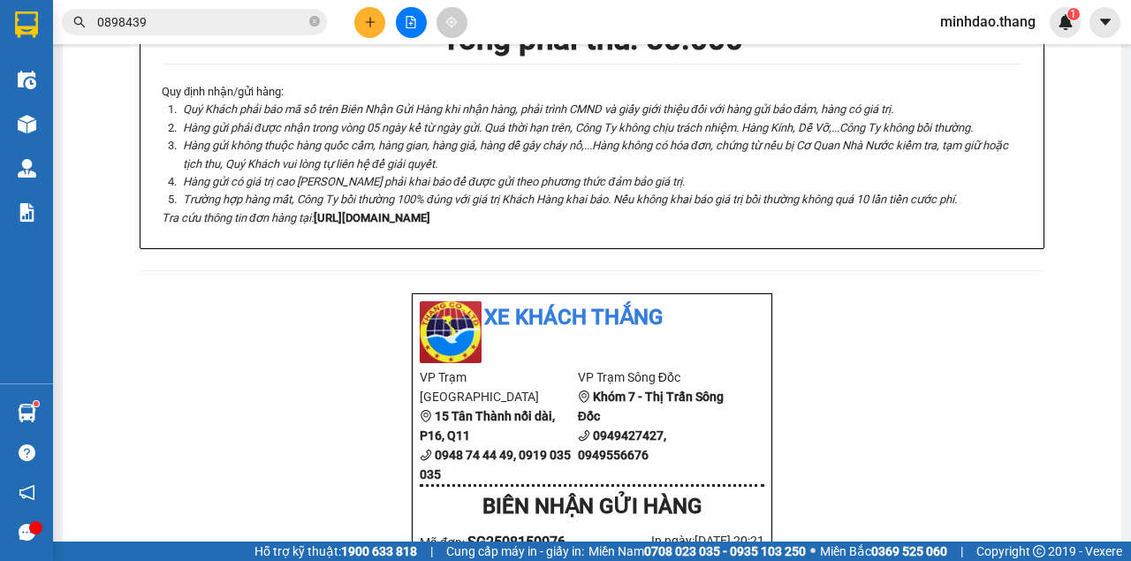
click at [382, 26] on button at bounding box center [369, 22] width 31 height 31
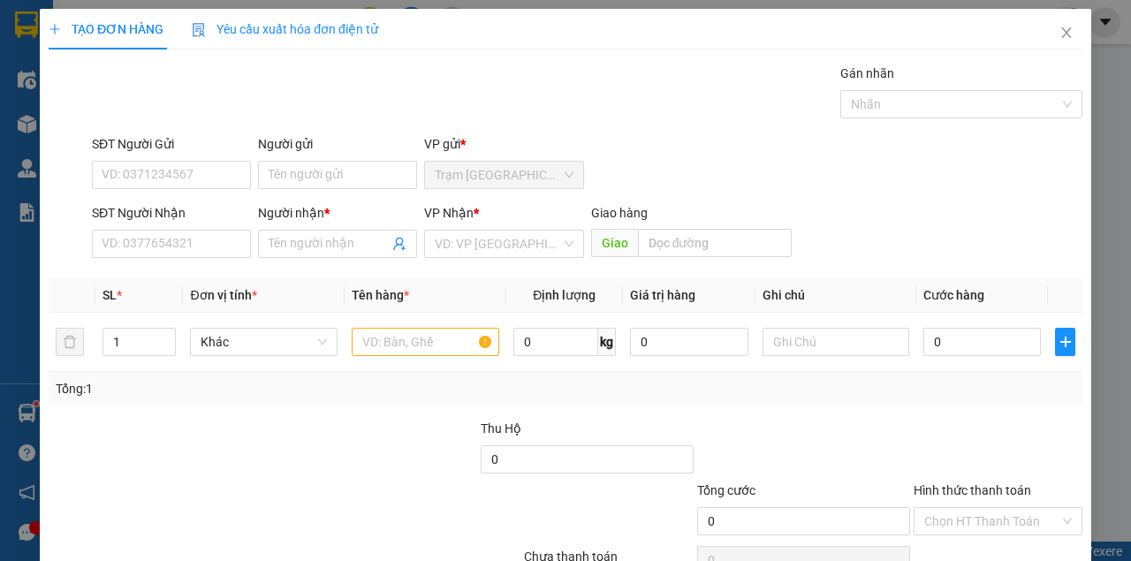
click at [382, 26] on div "TẠO ĐƠN HÀNG Yêu cầu xuất hóa đơn điện tử" at bounding box center [565, 29] width 1033 height 41
drag, startPoint x: 169, startPoint y: 220, endPoint x: 173, endPoint y: 230, distance: 10.7
click at [173, 228] on div "SĐT Người Nhận" at bounding box center [171, 216] width 159 height 26
click at [175, 236] on input "SĐT Người Nhận" at bounding box center [171, 244] width 159 height 28
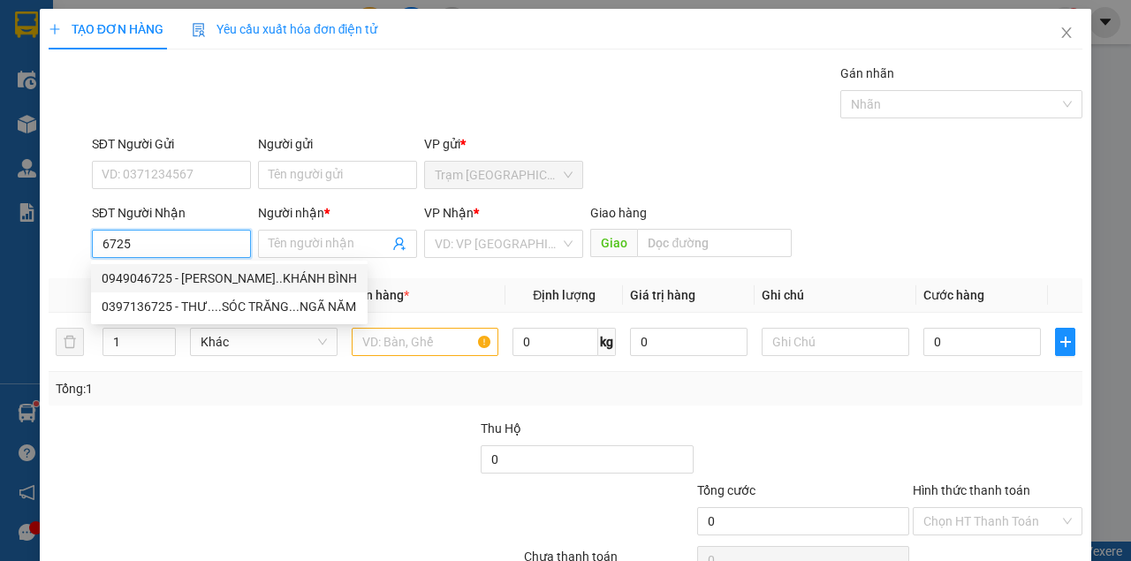
drag, startPoint x: 171, startPoint y: 275, endPoint x: 194, endPoint y: 288, distance: 26.5
click at [172, 276] on div "0949046725 - [PERSON_NAME]..KHÁNH BÌNH" at bounding box center [229, 278] width 255 height 19
type input "0949046725"
type input "HOÀNG NGHIỆP..KHÁNH BÌNH"
type input ".[GEOGRAPHIC_DATA]"
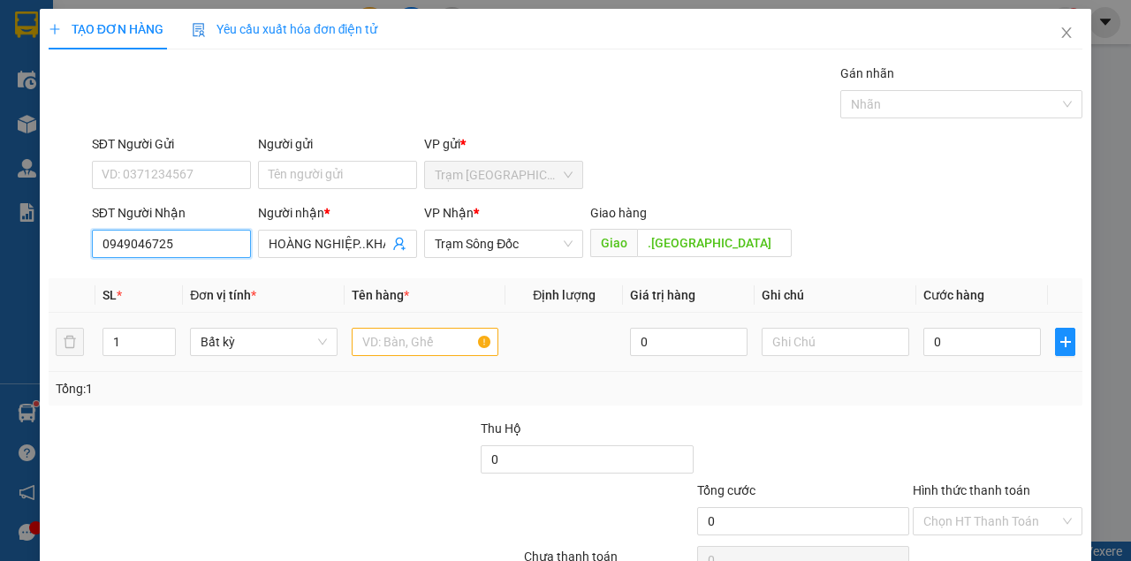
type input "0949046725"
click at [405, 350] on input "text" at bounding box center [426, 342] width 148 height 28
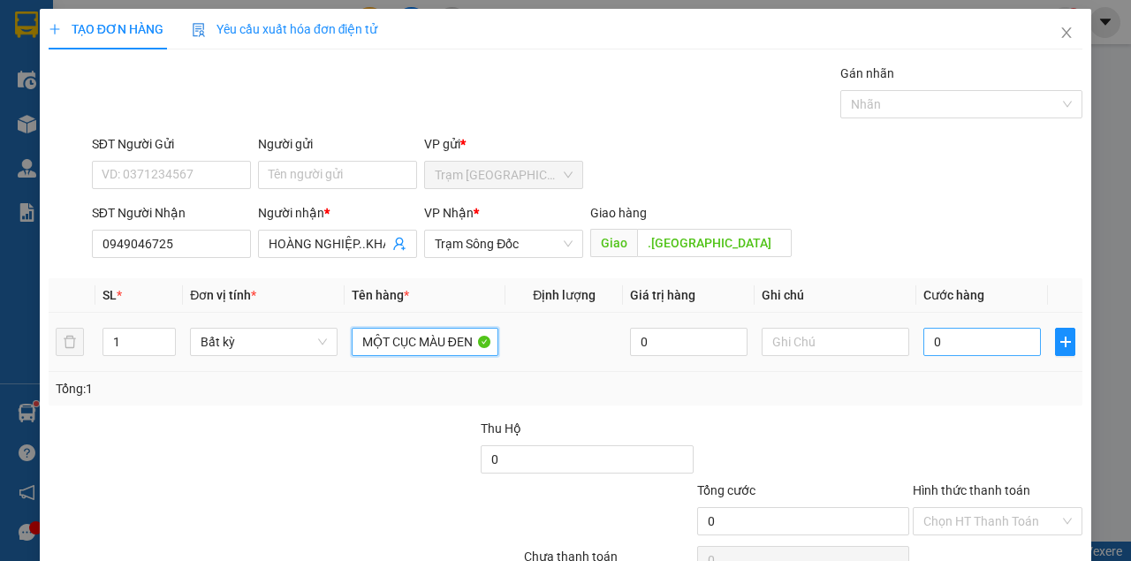
type input "MỘT CỤC MÀU ĐEN"
click at [973, 344] on input "0" at bounding box center [981, 342] width 117 height 28
type input "5"
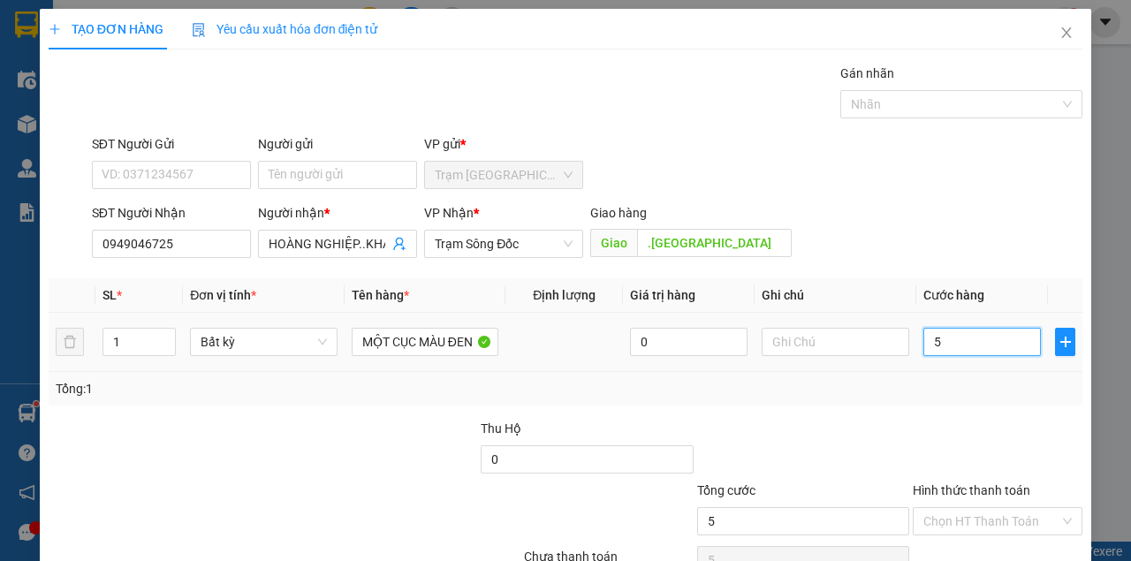
type input "50"
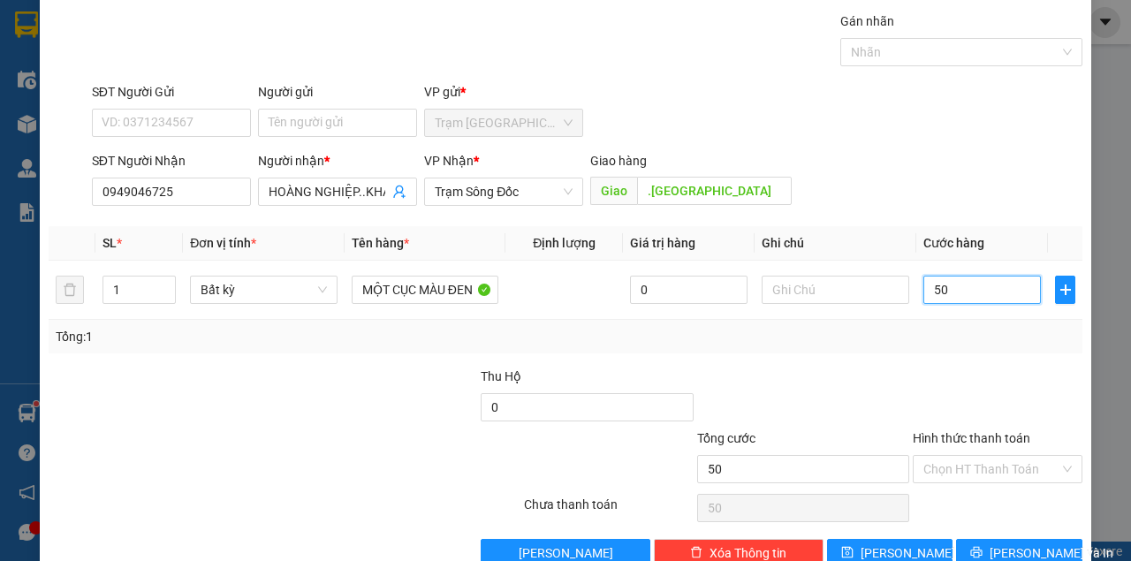
scroll to position [90, 0]
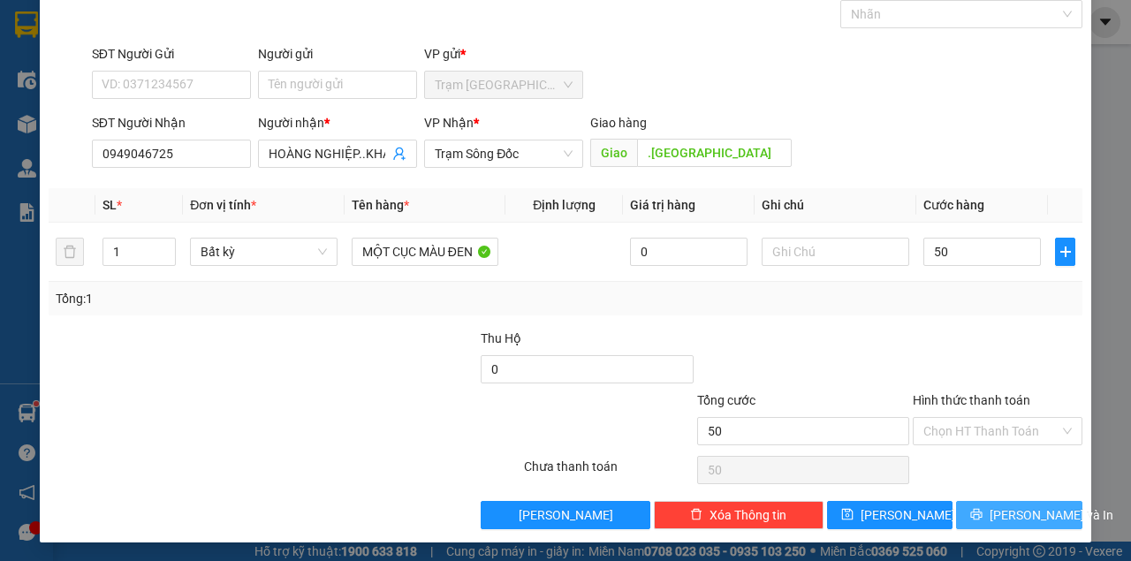
type input "50.000"
click at [1012, 511] on span "[PERSON_NAME] và In" at bounding box center [1051, 514] width 124 height 19
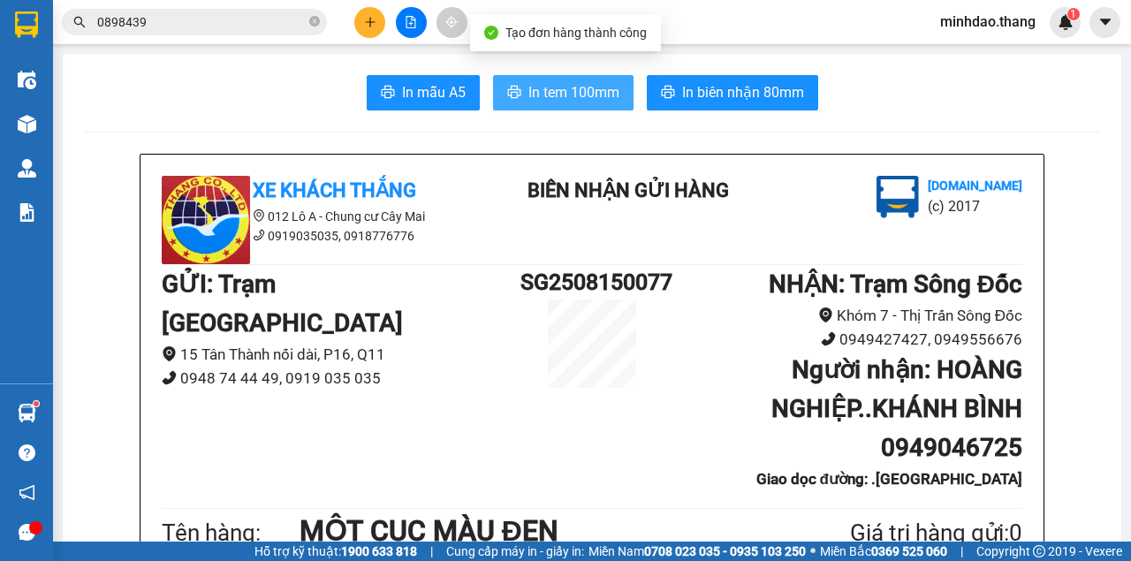
click at [547, 78] on button "In tem 100mm" at bounding box center [563, 92] width 140 height 35
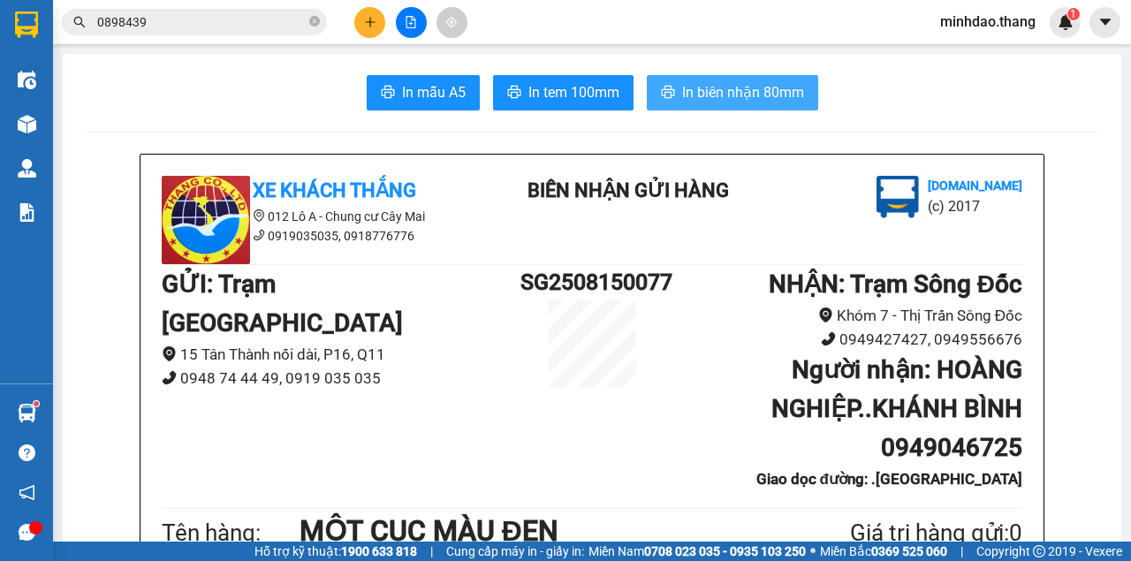
click at [731, 89] on span "In biên nhận 80mm" at bounding box center [743, 92] width 122 height 22
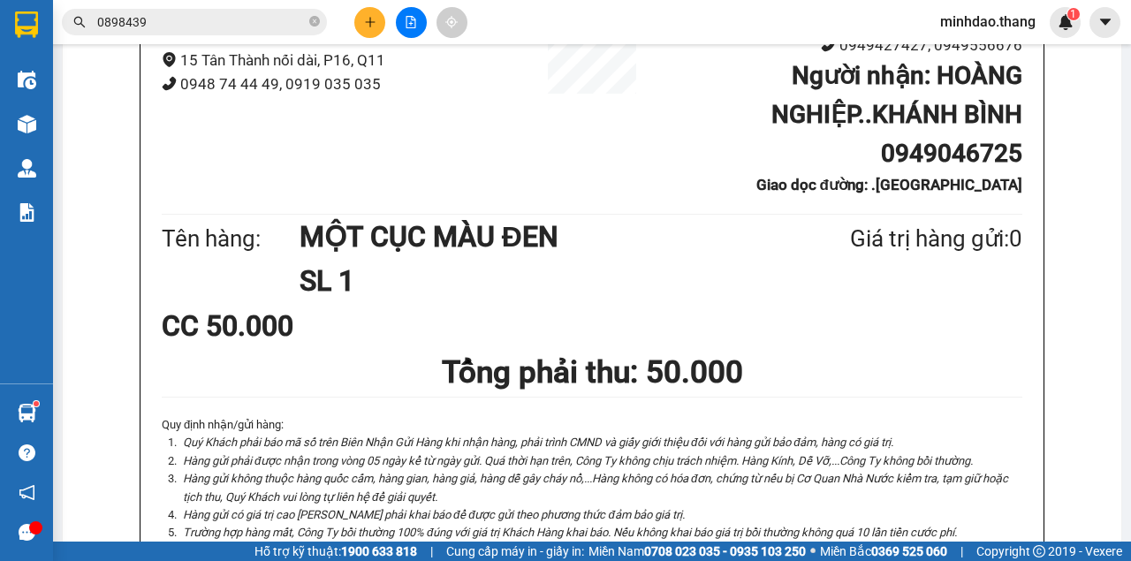
scroll to position [117, 0]
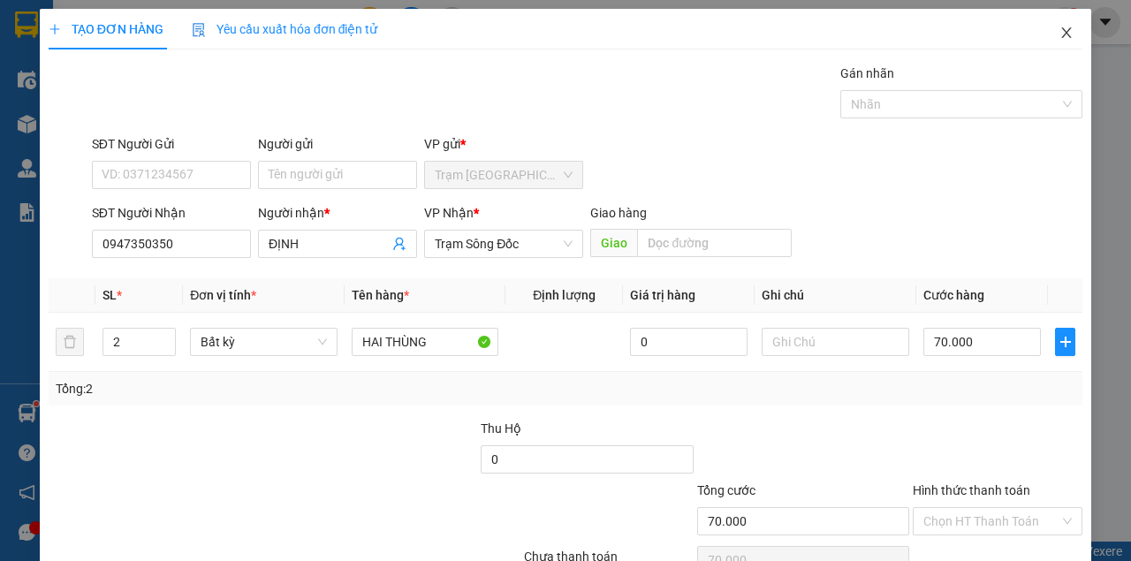
drag, startPoint x: 1070, startPoint y: 39, endPoint x: 1049, endPoint y: 42, distance: 20.5
click at [1064, 38] on span "Close" at bounding box center [1065, 33] width 49 height 49
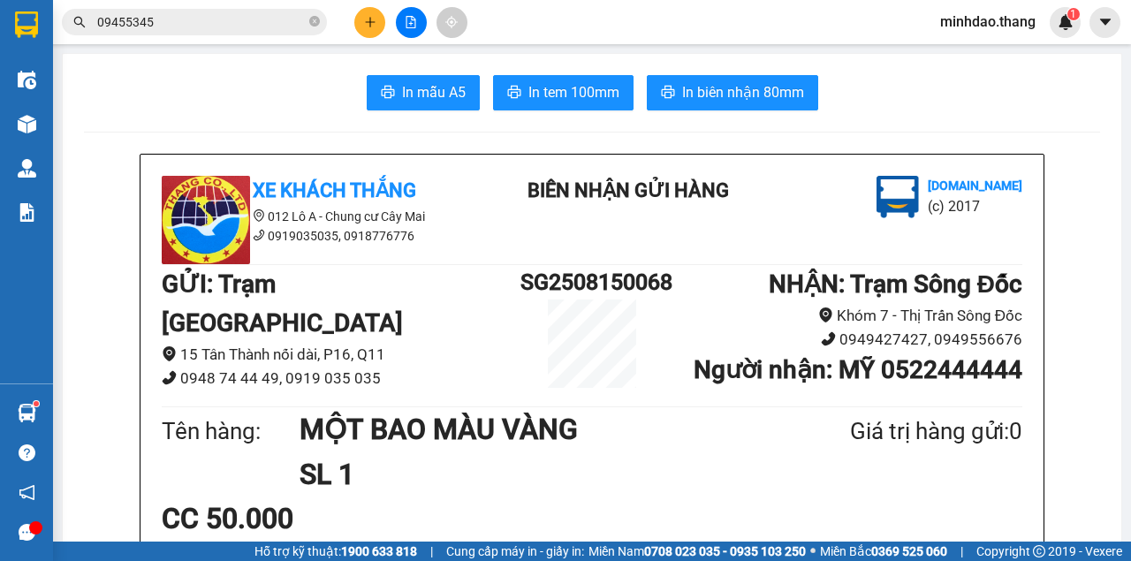
click at [261, 40] on div "Kết quả tìm kiếm ( 16 ) Bộ lọc Mã ĐH Trạng thái Món hàng Thu hộ Tổng cước Chưa …" at bounding box center [565, 22] width 1131 height 44
click at [258, 32] on div "Kết quả tìm kiếm ( 16 ) Bộ lọc Mã ĐH Trạng thái Món hàng Thu hộ Tổng cước Chưa …" at bounding box center [172, 22] width 344 height 31
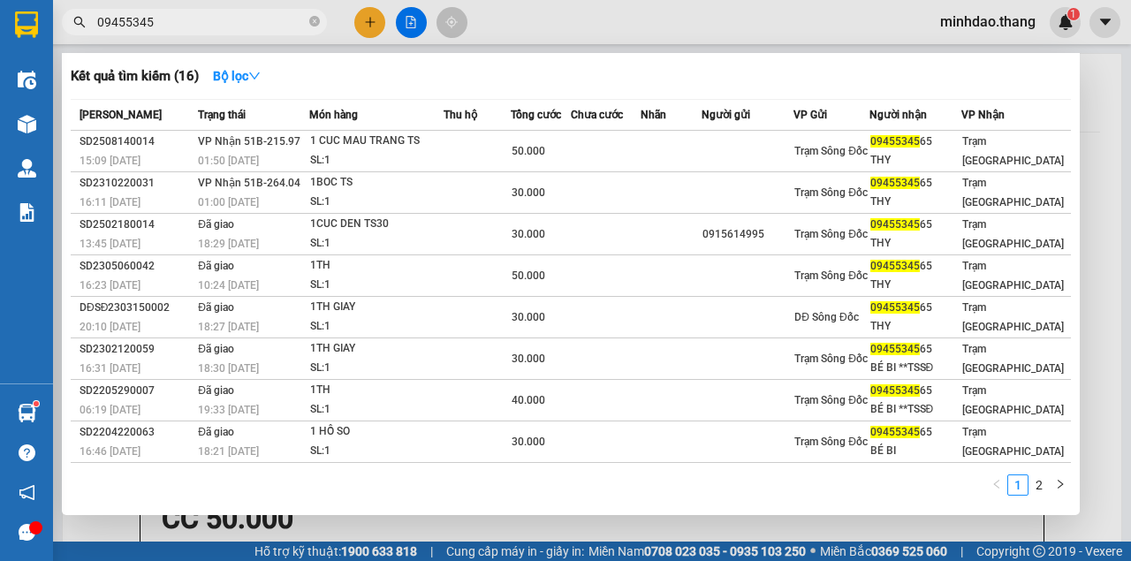
click at [256, 28] on input "09455345" at bounding box center [201, 21] width 208 height 19
type input "0"
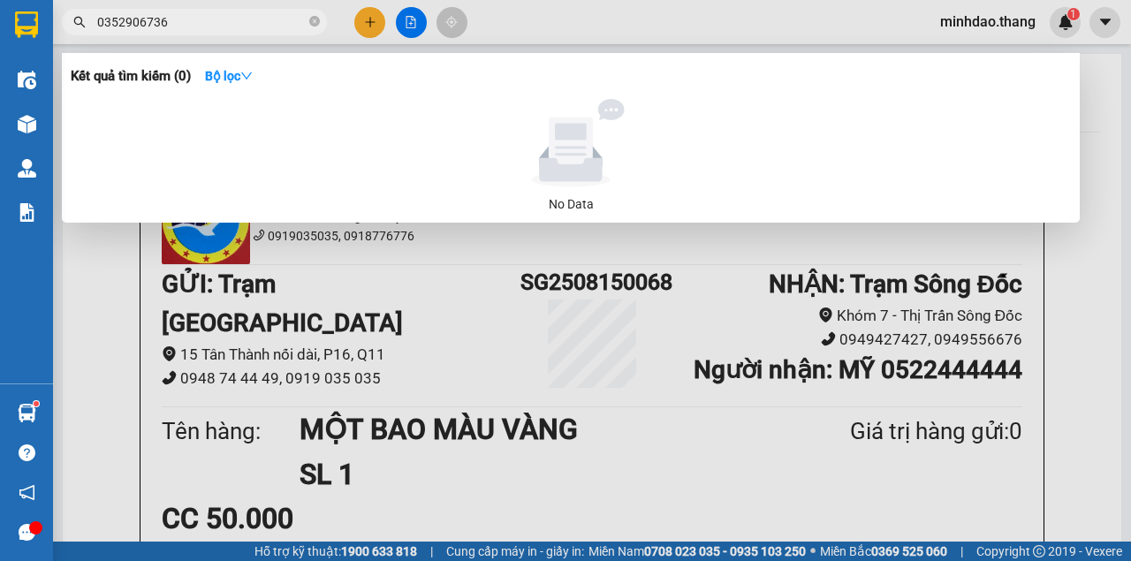
drag, startPoint x: 189, startPoint y: 19, endPoint x: 92, endPoint y: 35, distance: 98.6
click at [93, 35] on div "Kết quả tìm kiếm ( 0 ) Bộ lọc No Data 0352906736" at bounding box center [172, 22] width 344 height 31
type input "0352906736"
